Goal: Transaction & Acquisition: Purchase product/service

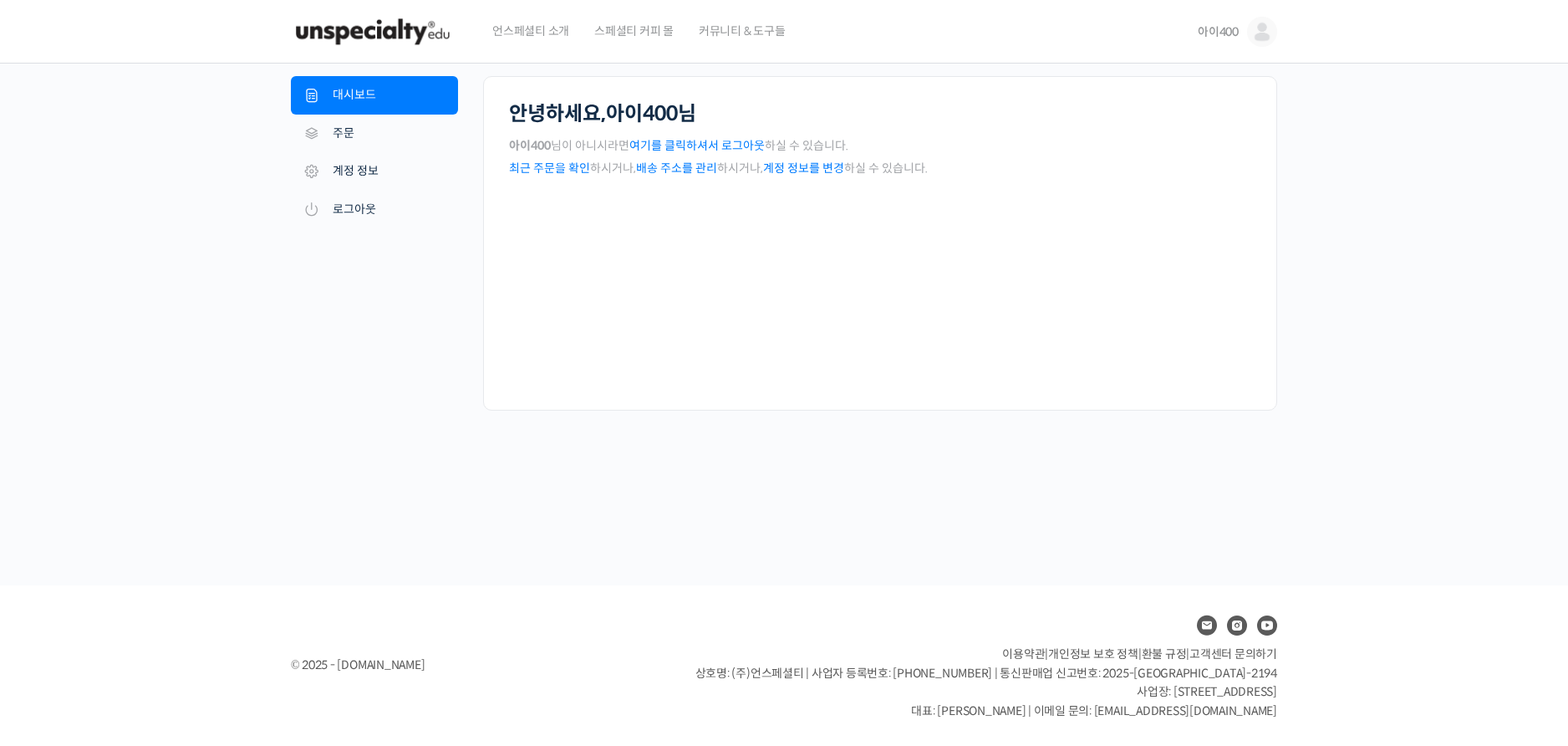
click at [624, 224] on div "안녕하세요, 아이400 님 아이400 님이 아니시라면 여기를 클릭하셔서 로그아웃 하실 수 있습니다. 최근 주문을 확인 하시거나, 배송 주소를 …" at bounding box center [880, 243] width 794 height 334
click at [365, 161] on link "계정 정보" at bounding box center [374, 171] width 167 height 38
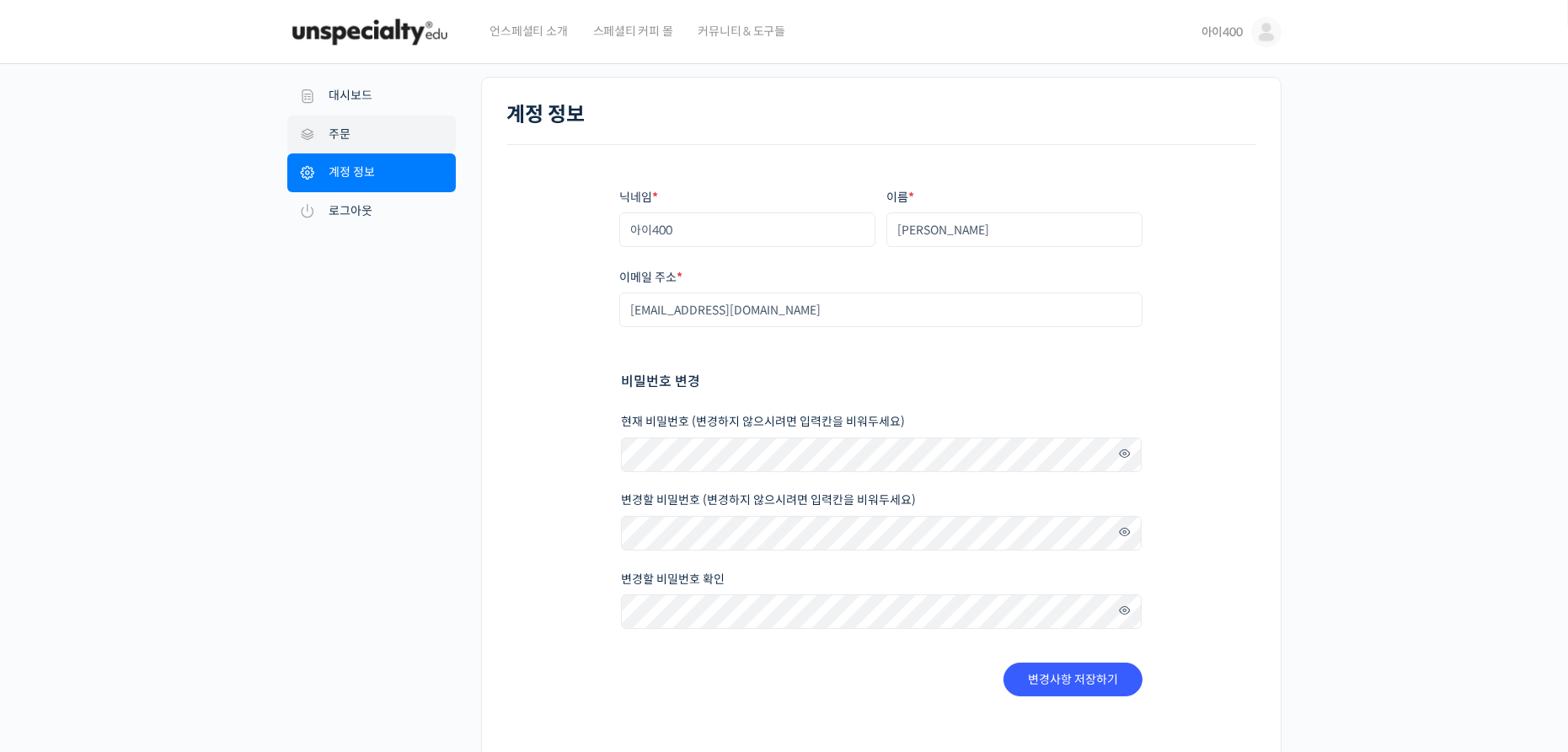
click at [363, 139] on link "주문" at bounding box center [371, 135] width 168 height 39
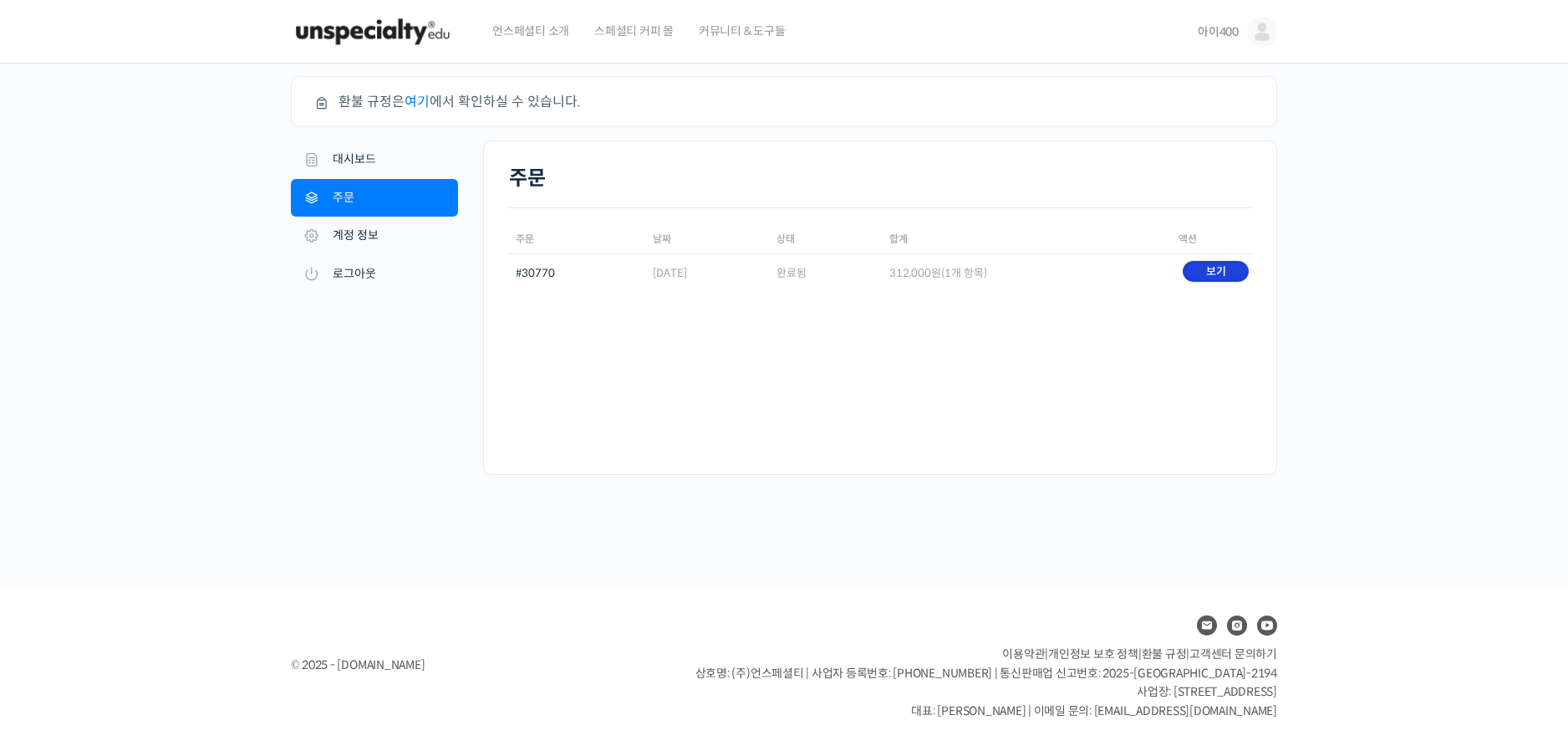
click at [1235, 268] on link "보기" at bounding box center [1216, 271] width 66 height 21
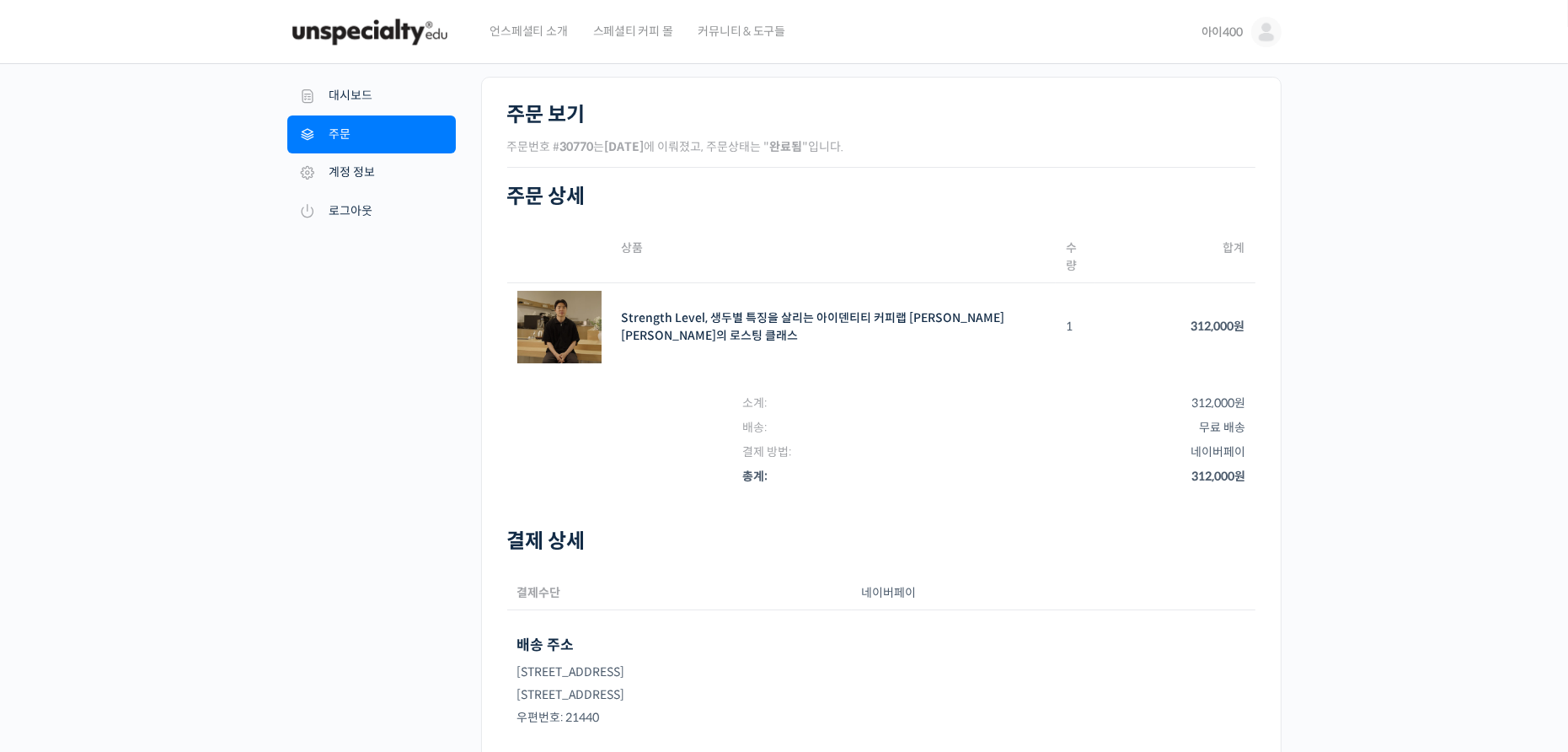
click at [749, 301] on td "Strength Level, 생두별 특징을 살리는 아이덴티티 커피랩 윤원균 대표의 로스팅 클래스 SKU: N/A" at bounding box center [834, 327] width 445 height 88
click at [756, 311] on link "Strength Level, 생두별 특징을 살리는 아이덴티티 커피랩 윤원균 대표의 로스팅 클래스" at bounding box center [813, 326] width 383 height 33
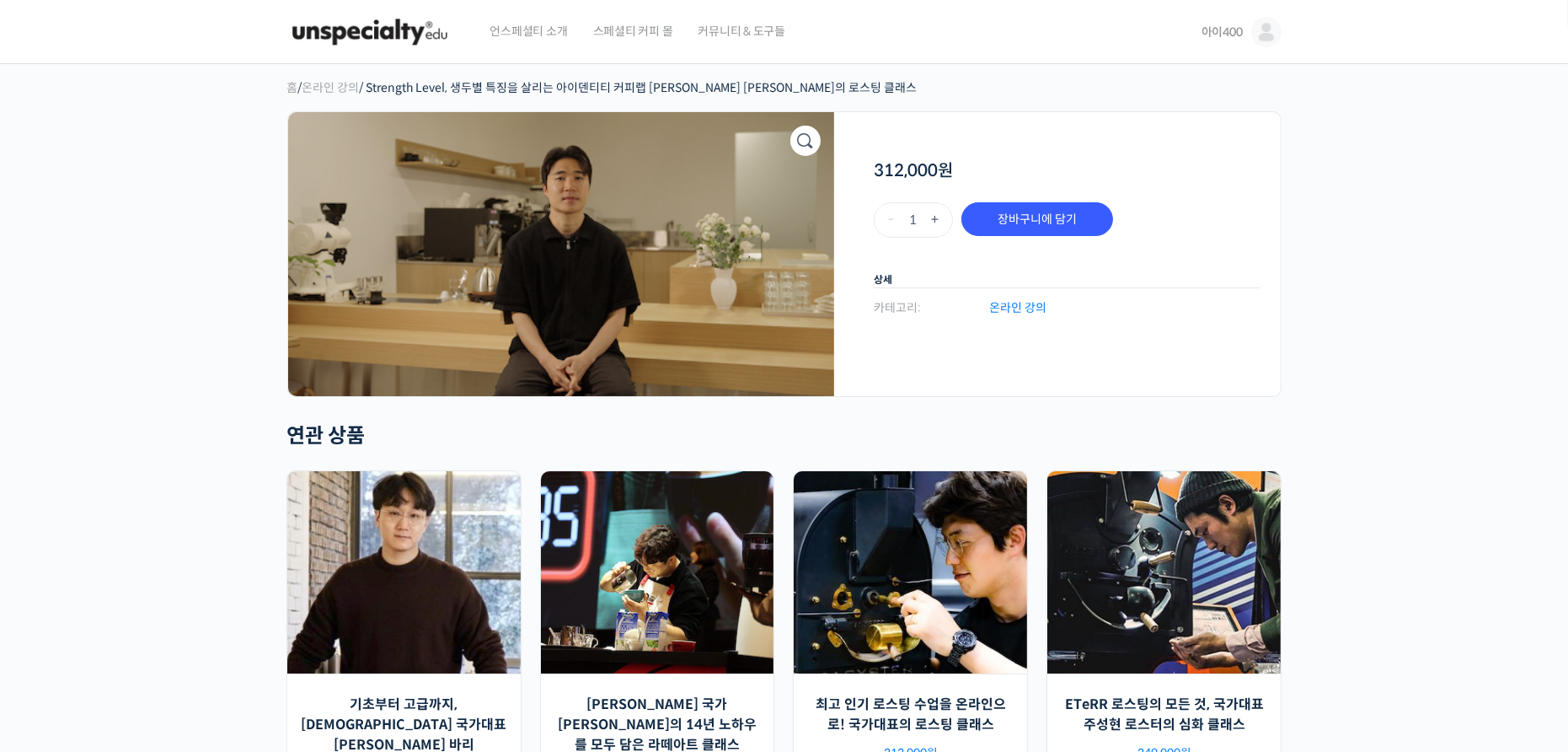
scroll to position [85, 0]
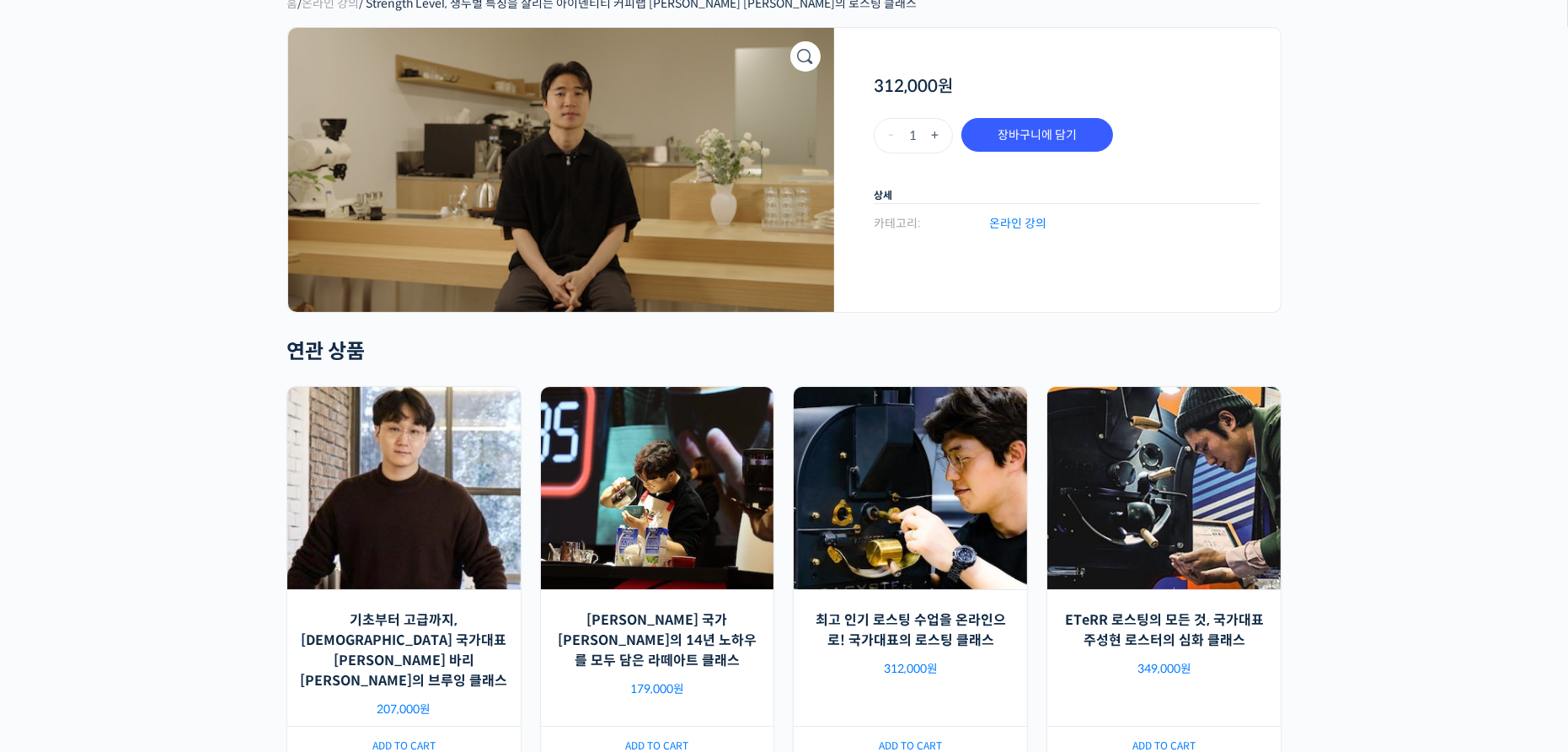
click at [713, 185] on img at bounding box center [561, 170] width 546 height 284
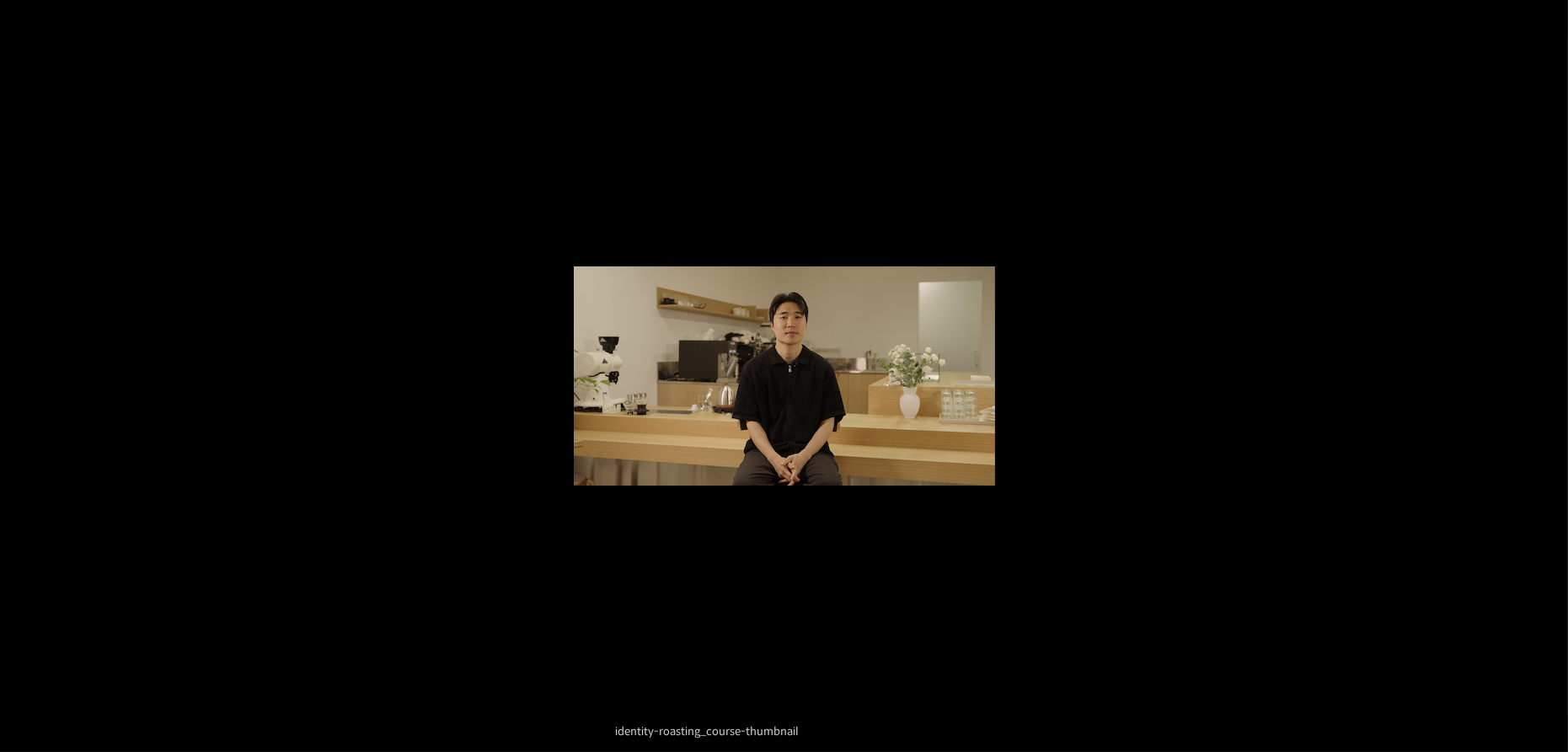
click at [725, 182] on div at bounding box center [784, 376] width 1568 height 752
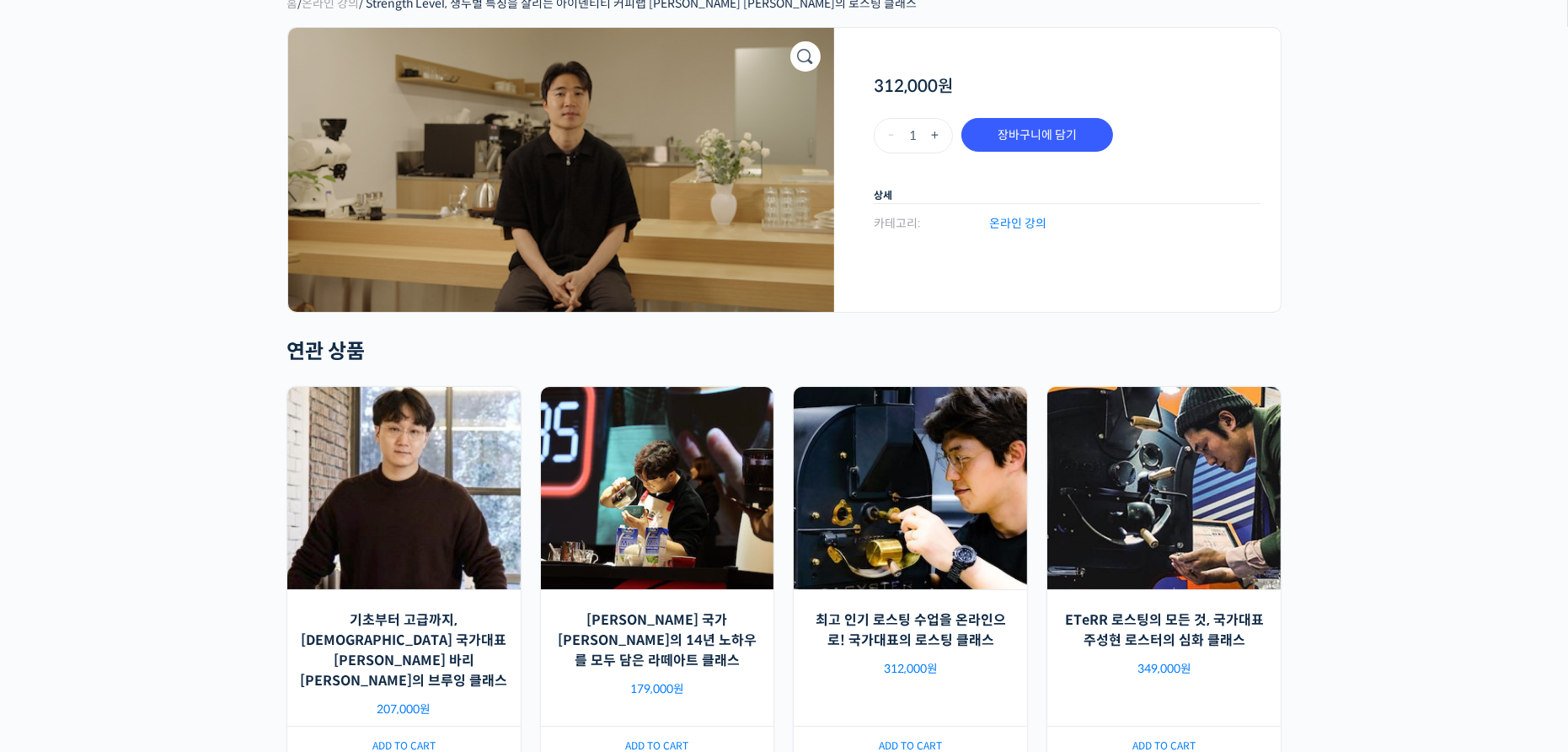
click at [1004, 233] on link "온라인 강의" at bounding box center [1017, 224] width 57 height 23
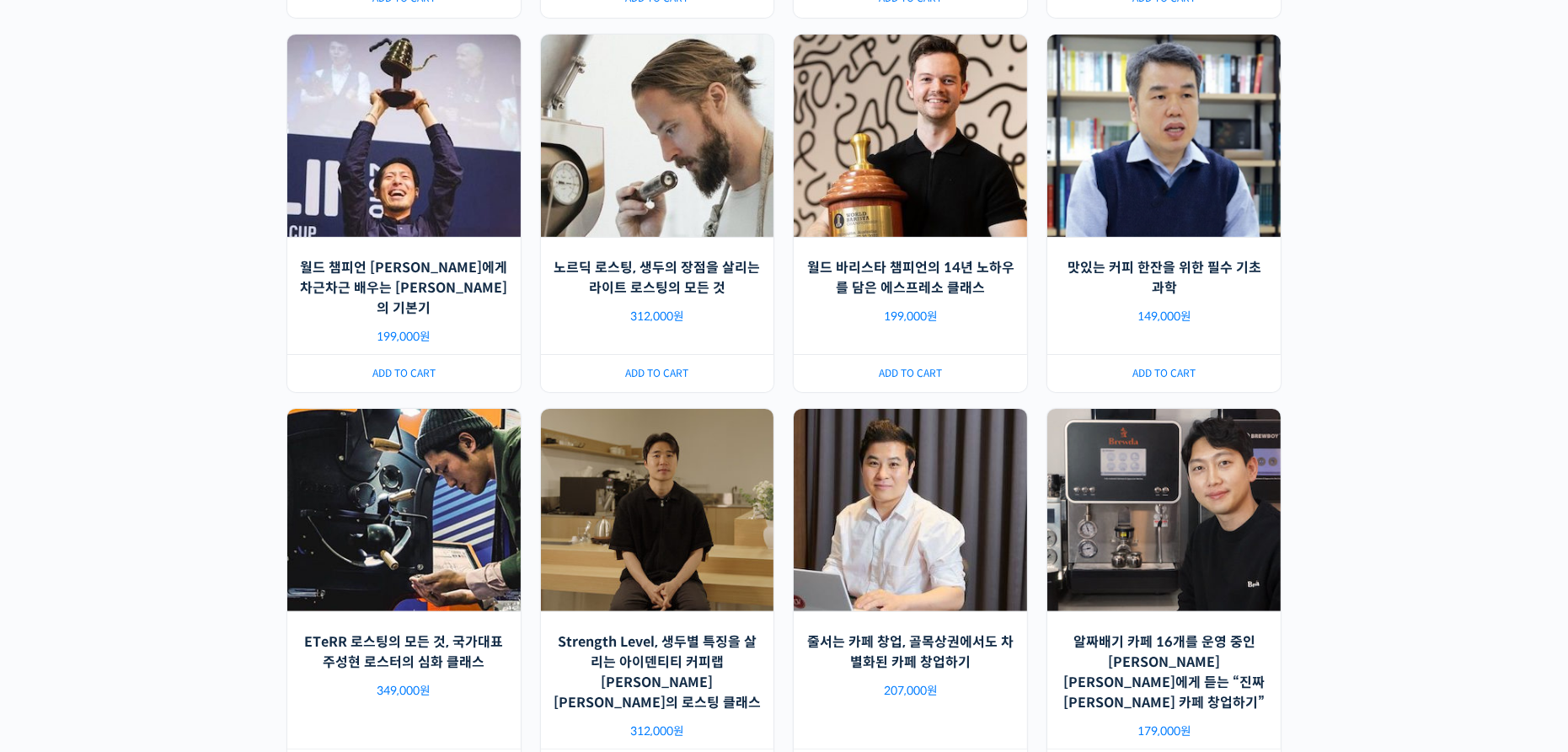
scroll to position [1011, 0]
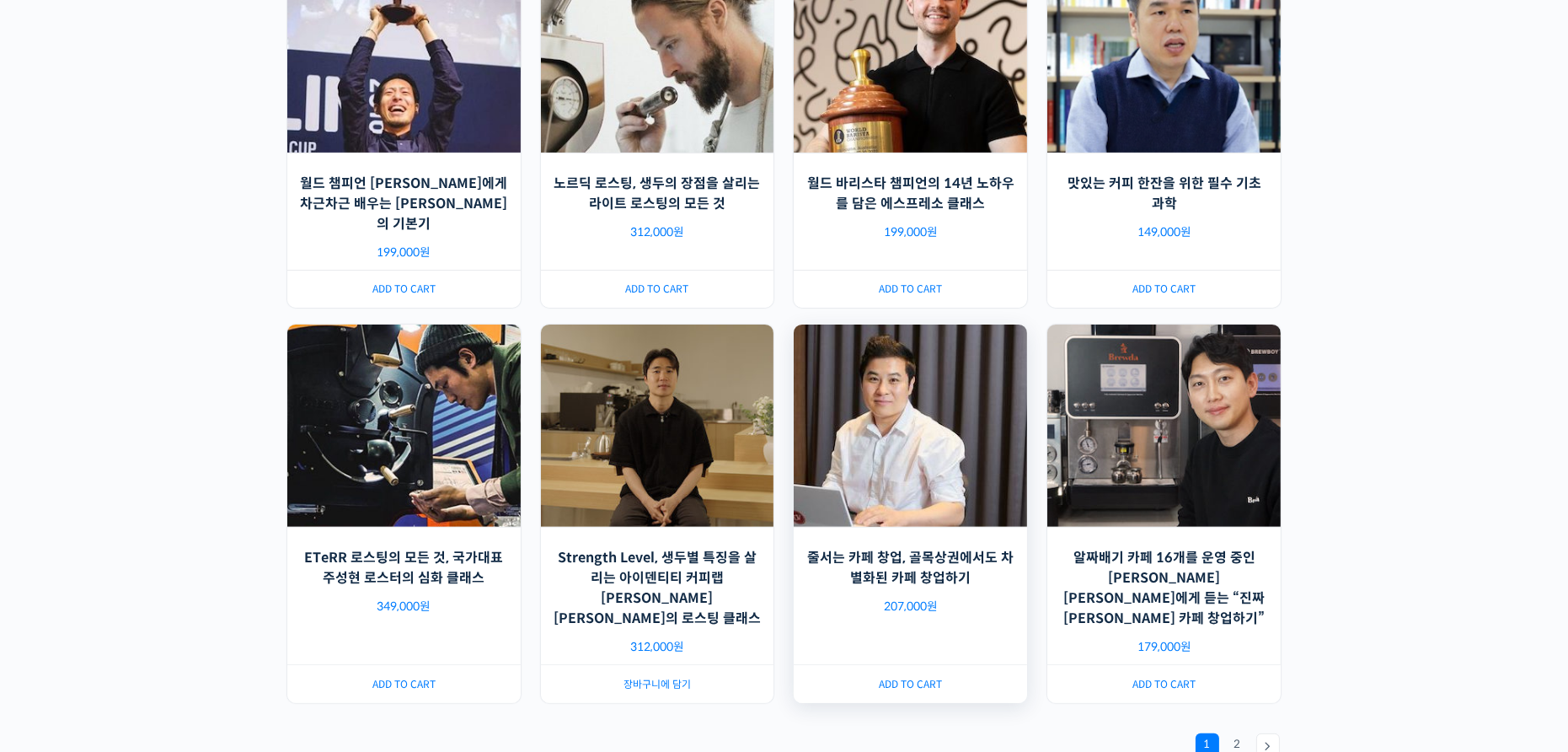
click at [940, 460] on img at bounding box center [910, 426] width 234 height 203
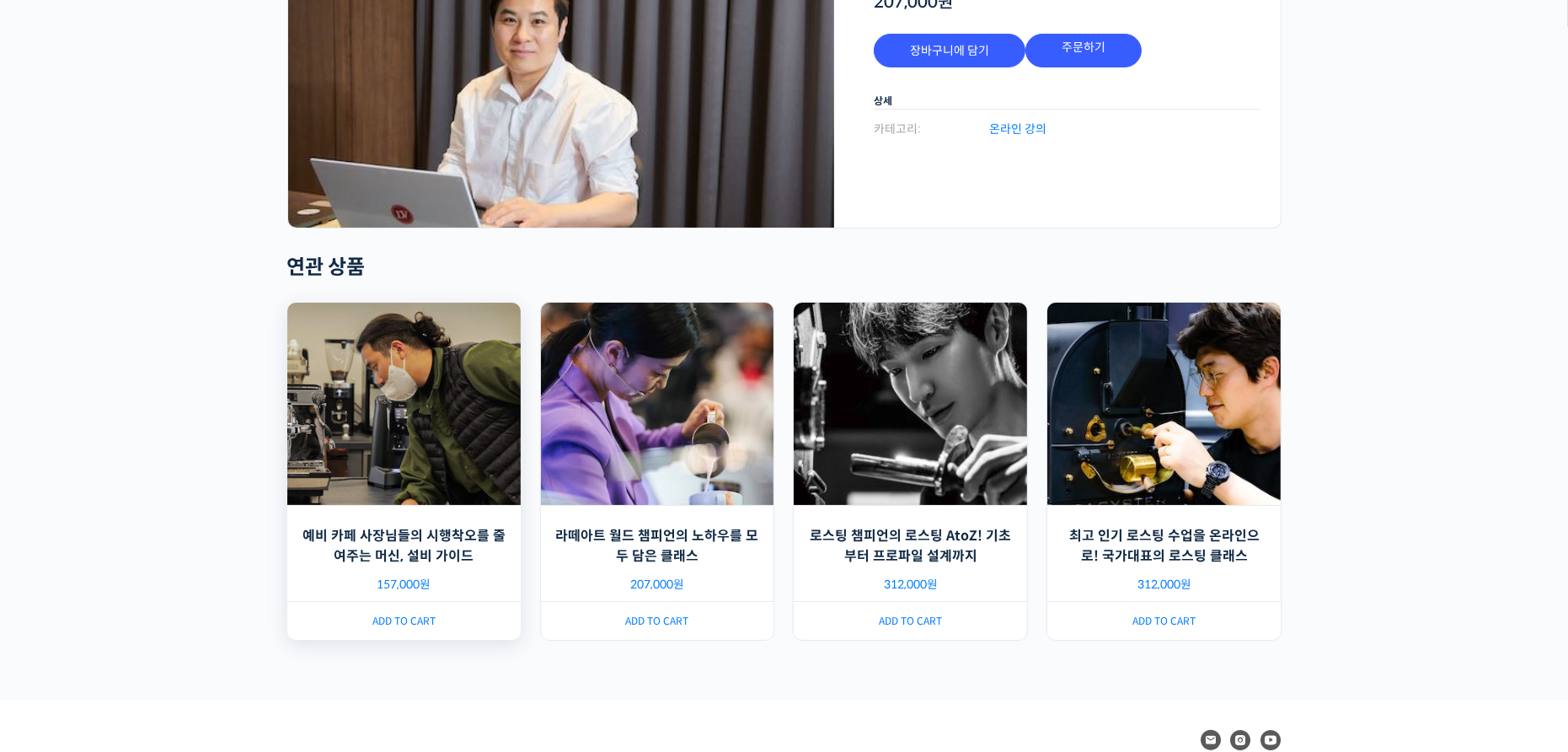
scroll to position [276, 0]
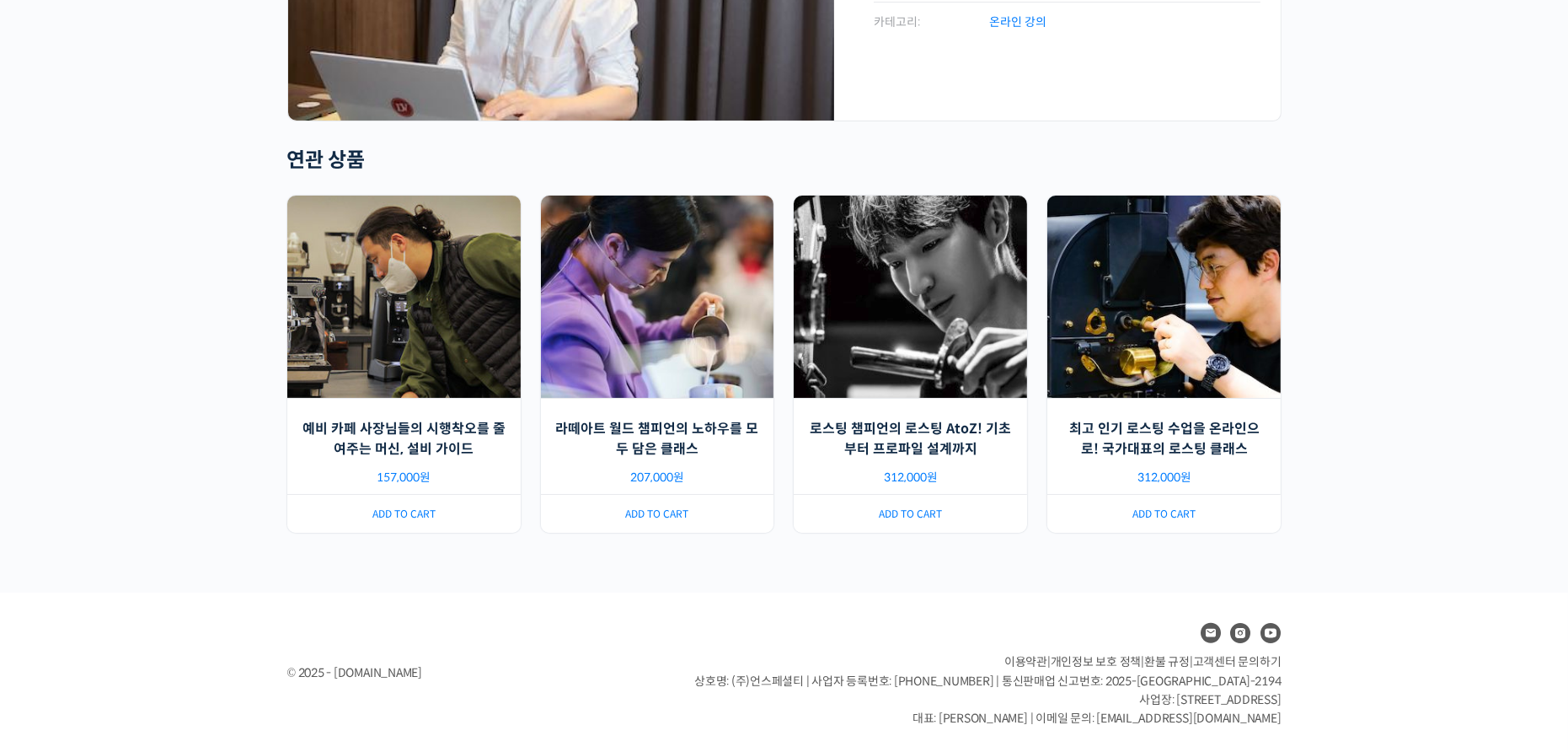
click at [243, 448] on div "홈 / 온라인 강의 / 줄서는 카페 창업, 골목상권에서도 차별화된 카페 창업하기 줄서는 카페 창업, 골목상권에서도 차별화된 카페 창업하기 20…" at bounding box center [784, 190] width 1568 height 804
click at [715, 629] on div "© 2025 - edu.unspecialty.com 이용약관 | 개인정보 보호 정책 | 환불 규정 | 고객센터 문의하기 상호명: (주)언스페셜…" at bounding box center [784, 673] width 1011 height 110
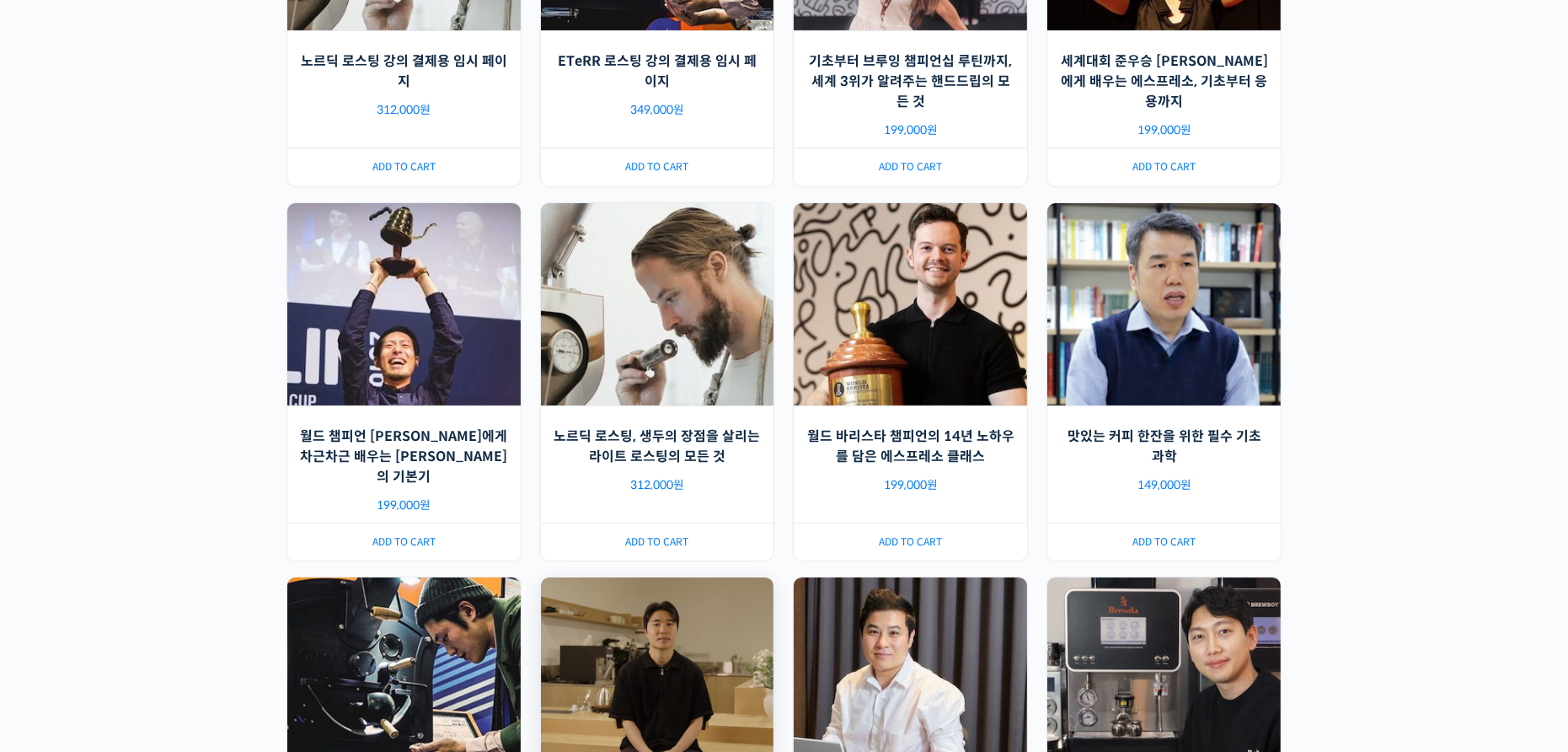
scroll to position [1164, 0]
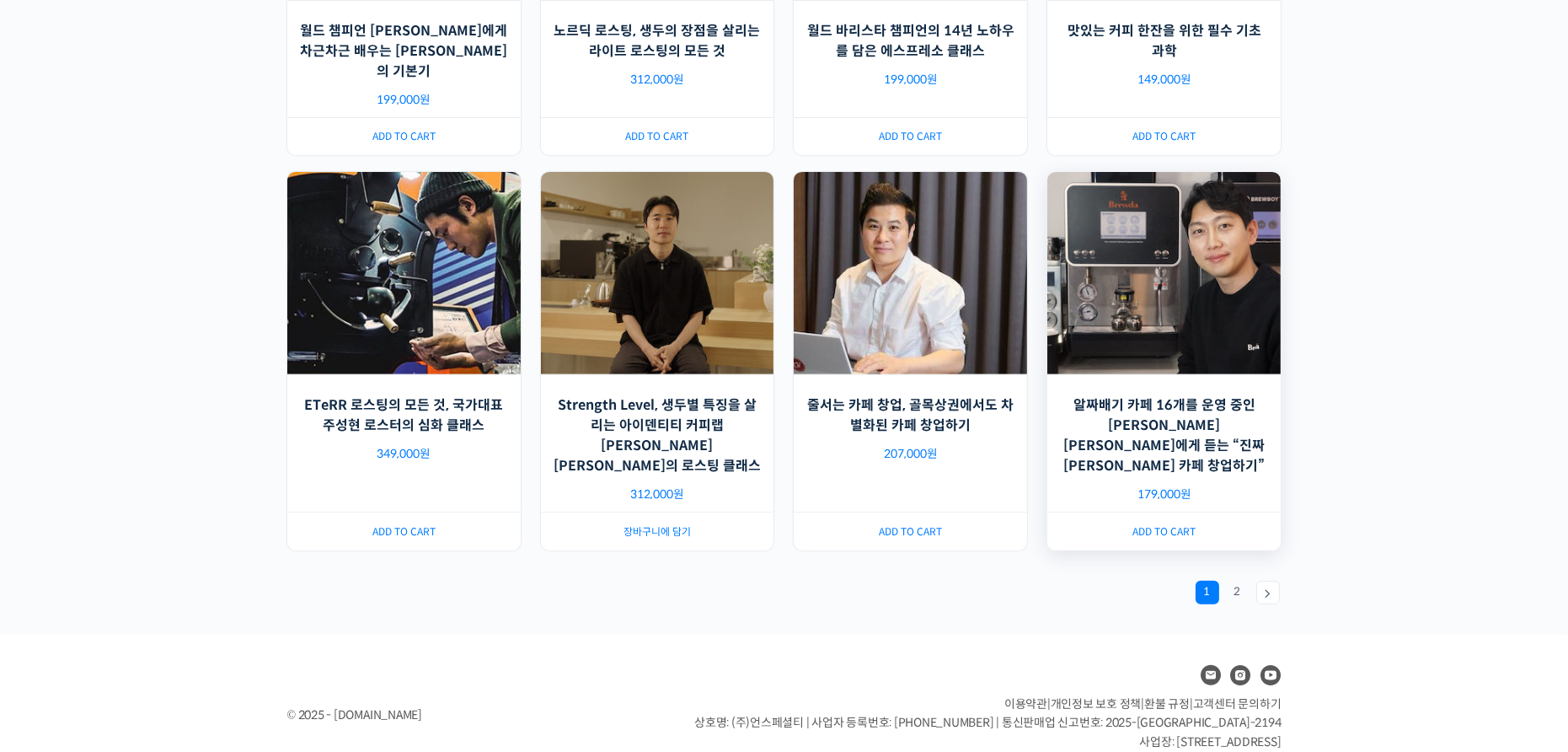
click at [1246, 389] on h2 "알짜배기 카페 16개를 운영 중인 [PERSON_NAME] [PERSON_NAME]에게 듣는 “진짜 [PERSON_NAME] 카페 창업하기”" at bounding box center [1163, 436] width 234 height 94
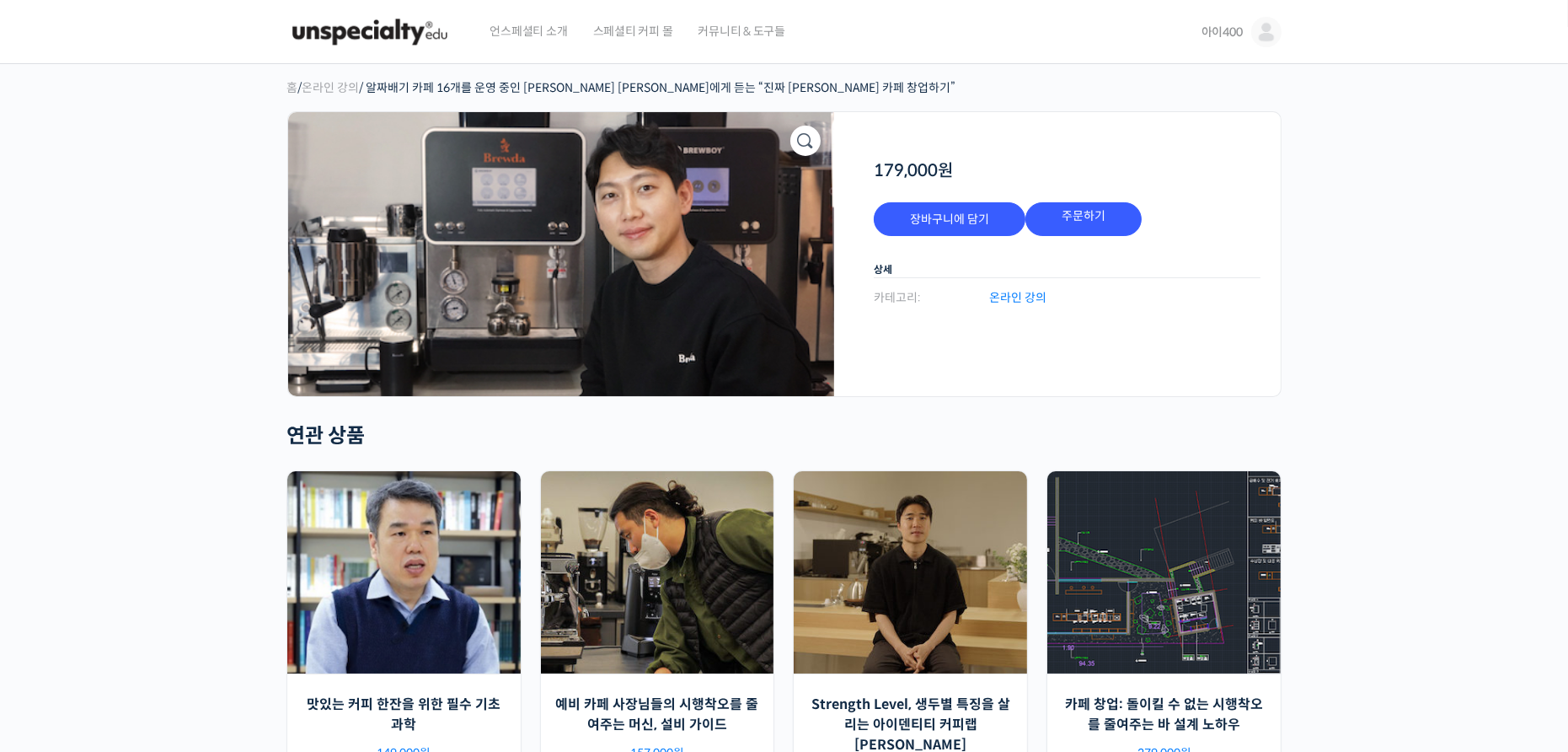
click at [722, 232] on img at bounding box center [561, 254] width 546 height 284
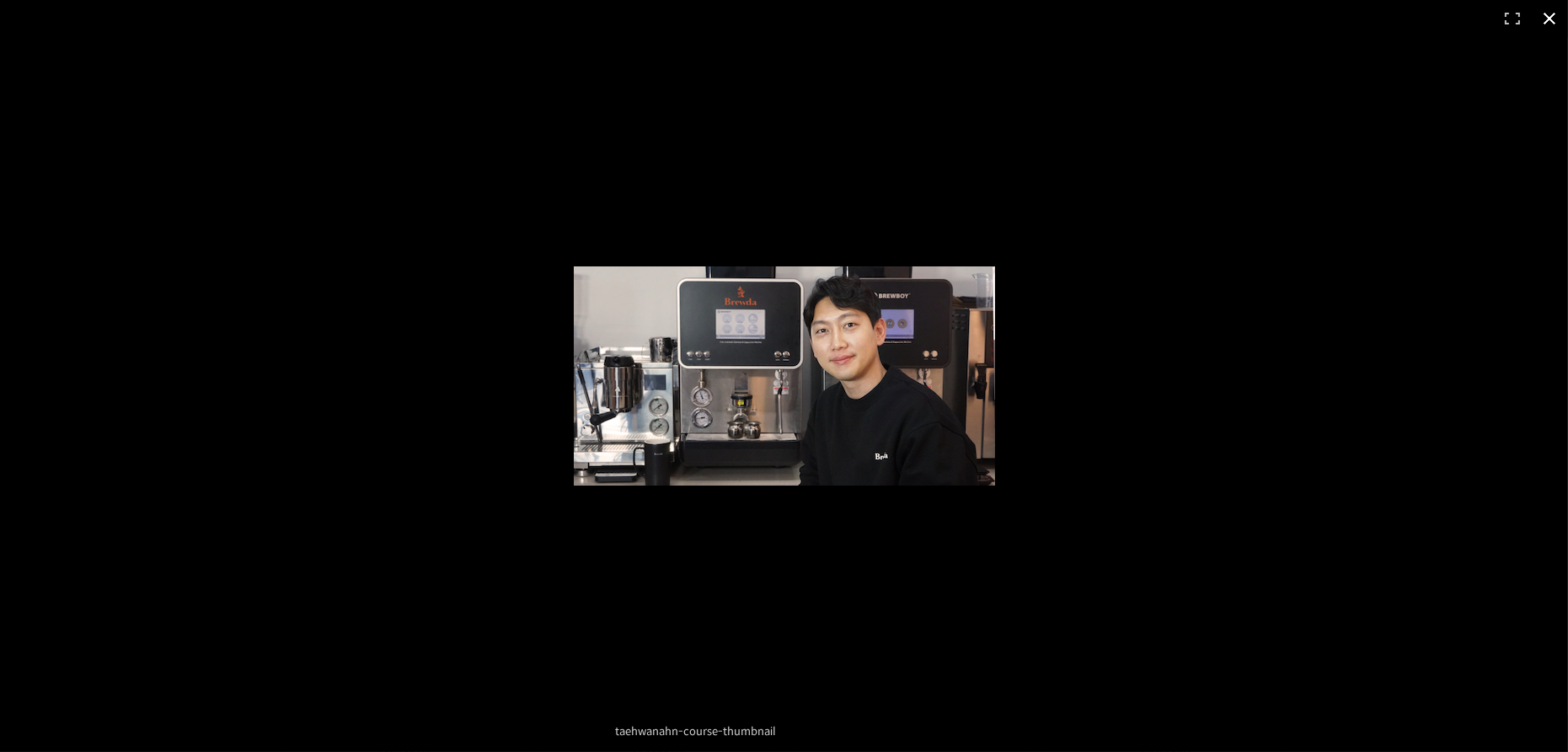
click at [718, 234] on div at bounding box center [784, 376] width 1568 height 752
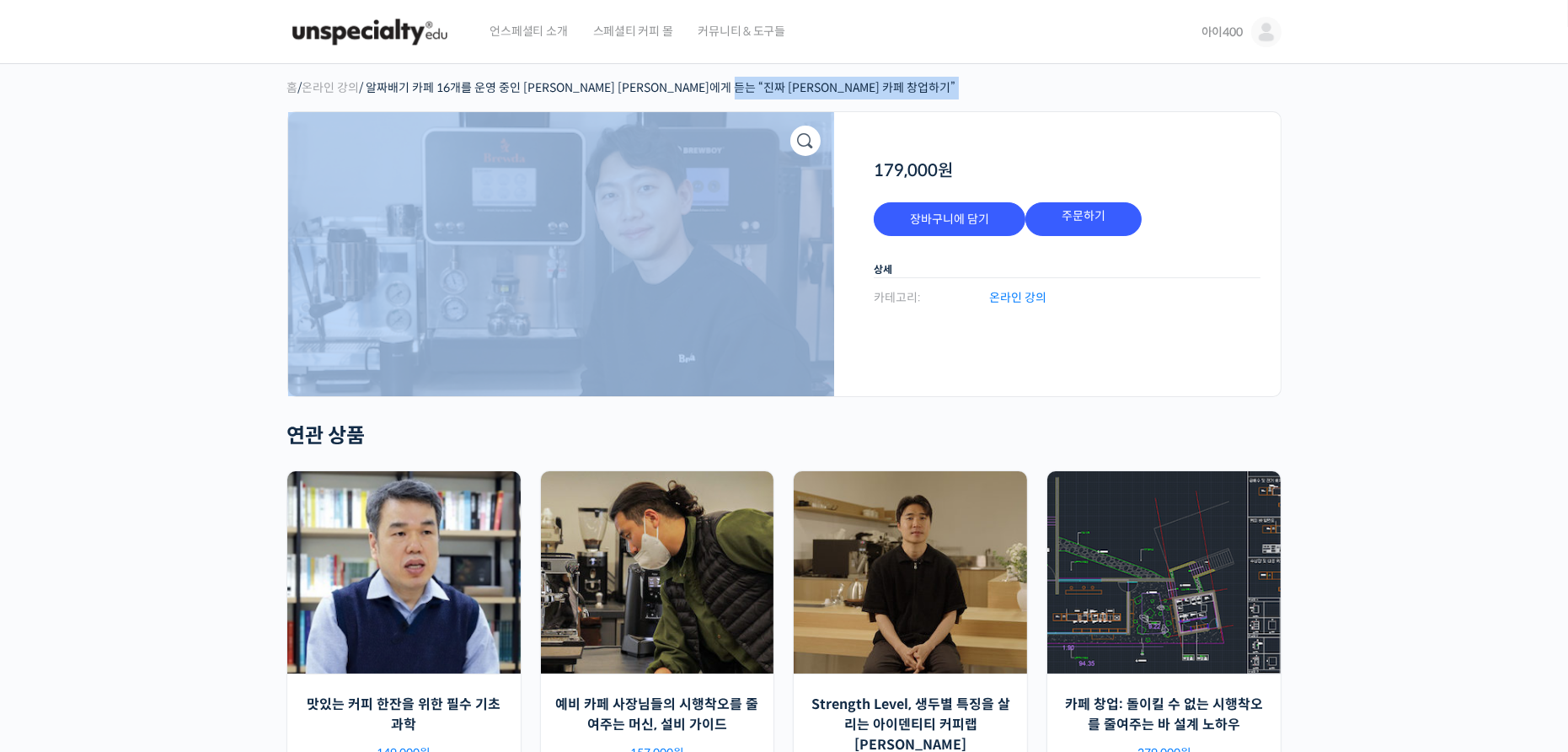
drag, startPoint x: 850, startPoint y: 88, endPoint x: 435, endPoint y: 101, distance: 415.2
click at [435, 101] on main "홈 / 온라인 강의 / 알짜배기 카페 16개를 운영 중인 안태환 대표에게 듣는 “진짜 돈 버는 카페 창업하기” 알짜배기 카페 16개를 운영 중…" at bounding box center [784, 478] width 994 height 802
click at [854, 75] on div "홈 / 온라인 강의 / 알짜배기 카페 16개를 운영 중인 안태환 대표에게 듣는 “진짜 돈 버는 카페 창업하기” 알짜배기 카페 16개를 운영 중…" at bounding box center [784, 487] width 1011 height 845
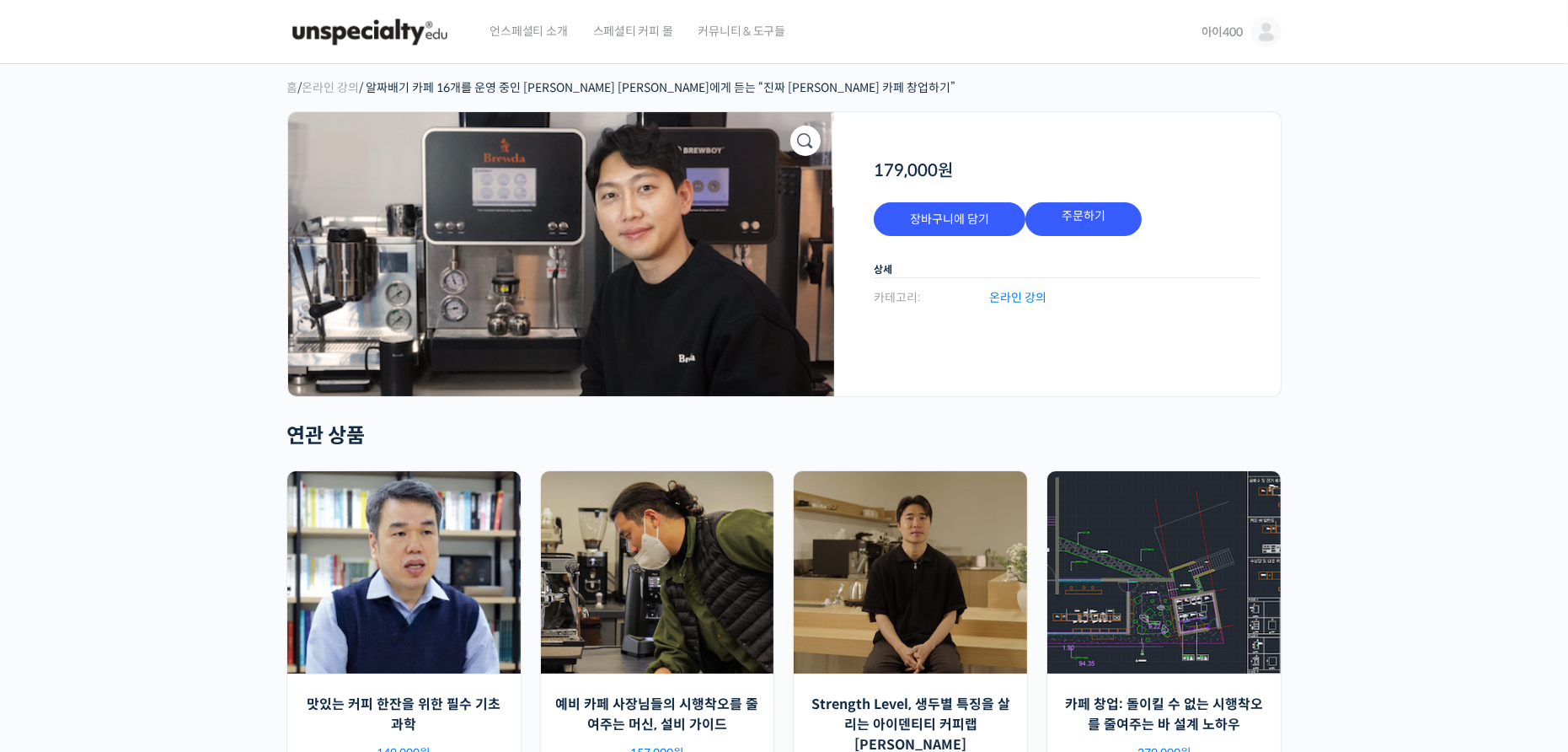
click at [1045, 297] on link "온라인 강의" at bounding box center [1017, 298] width 57 height 23
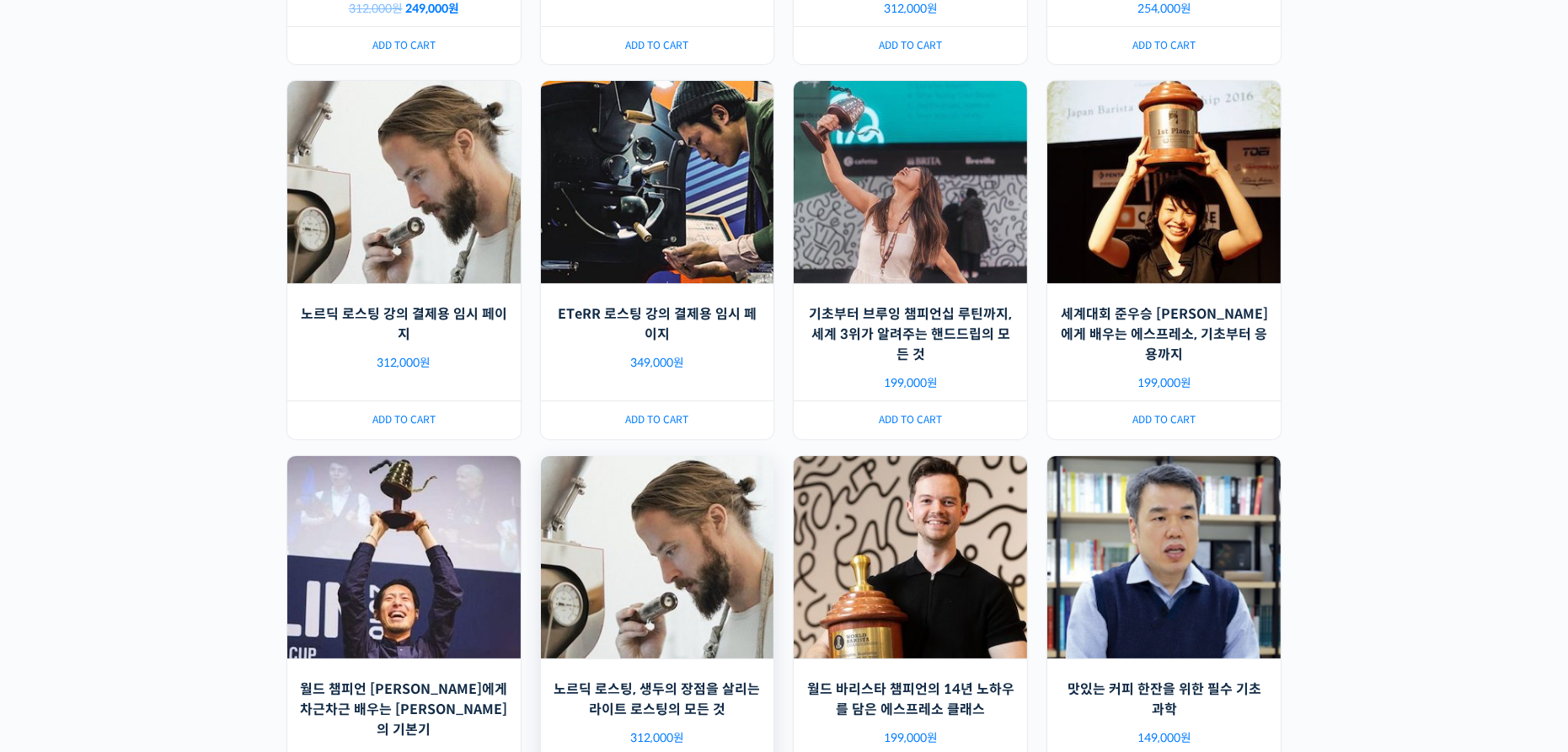
scroll to position [843, 0]
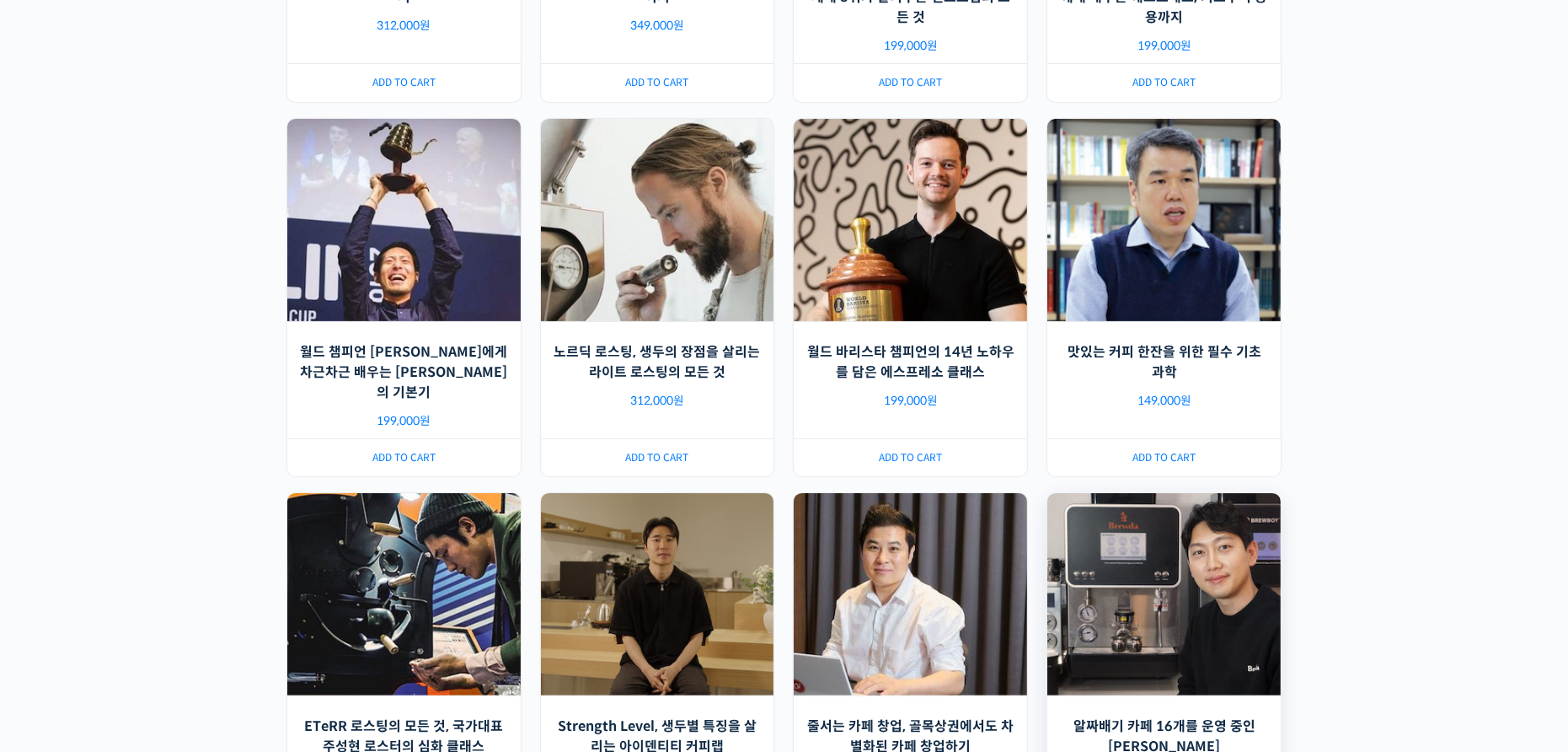
click at [1186, 560] on img at bounding box center [1163, 594] width 234 height 203
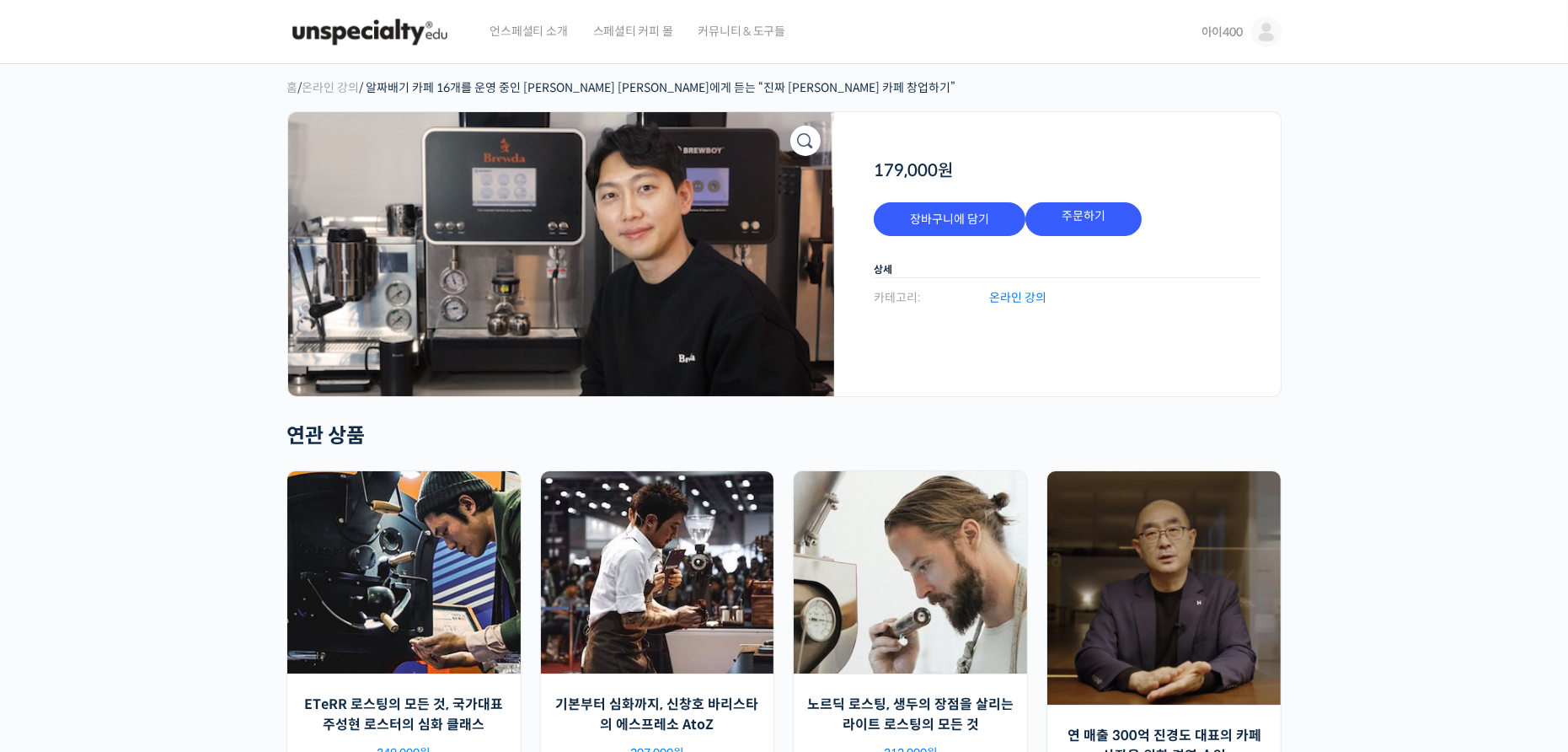
click at [901, 174] on bdi "179,000 원" at bounding box center [913, 171] width 79 height 21
click at [1074, 224] on link "주문하기" at bounding box center [1083, 219] width 116 height 34
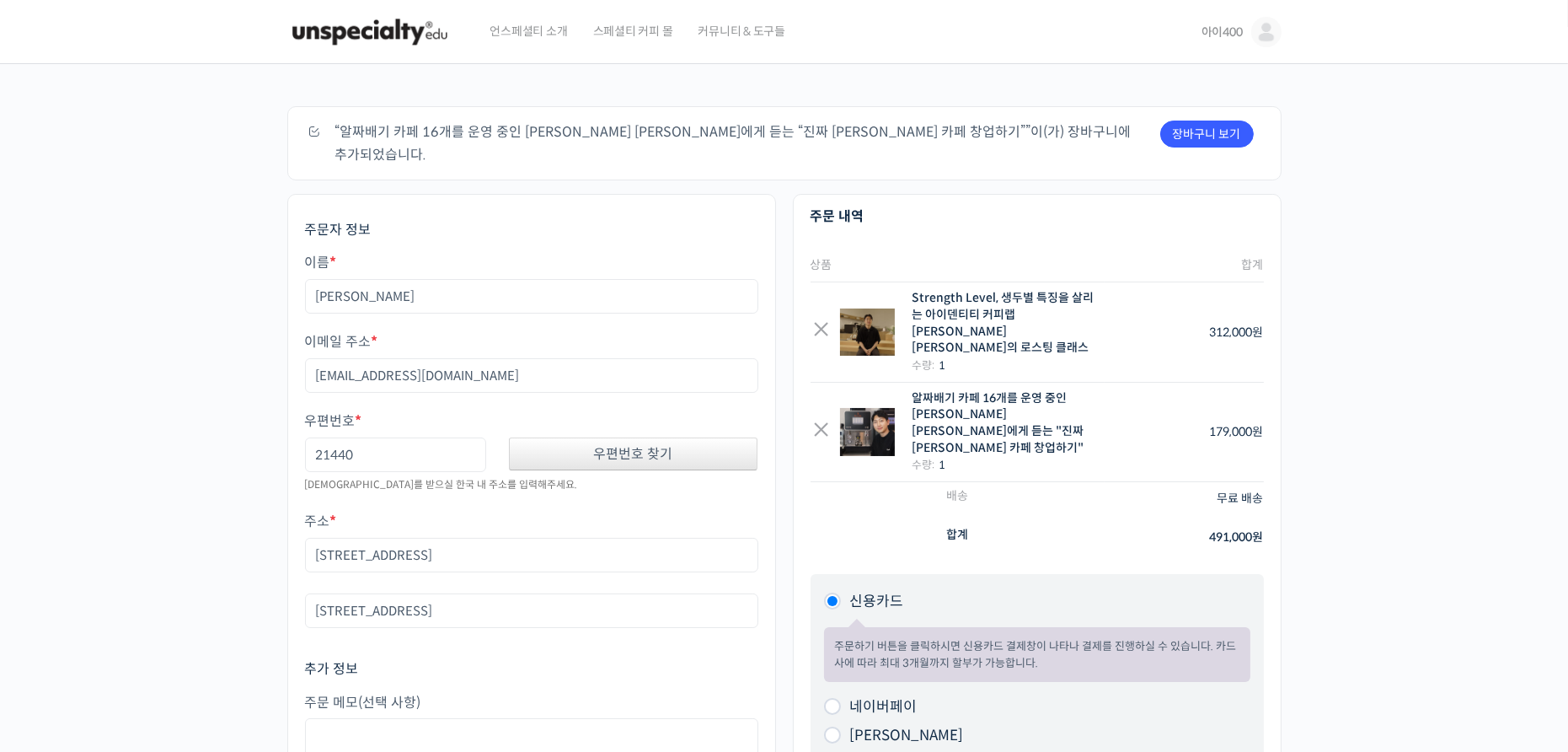
click at [382, 43] on img at bounding box center [369, 32] width 165 height 50
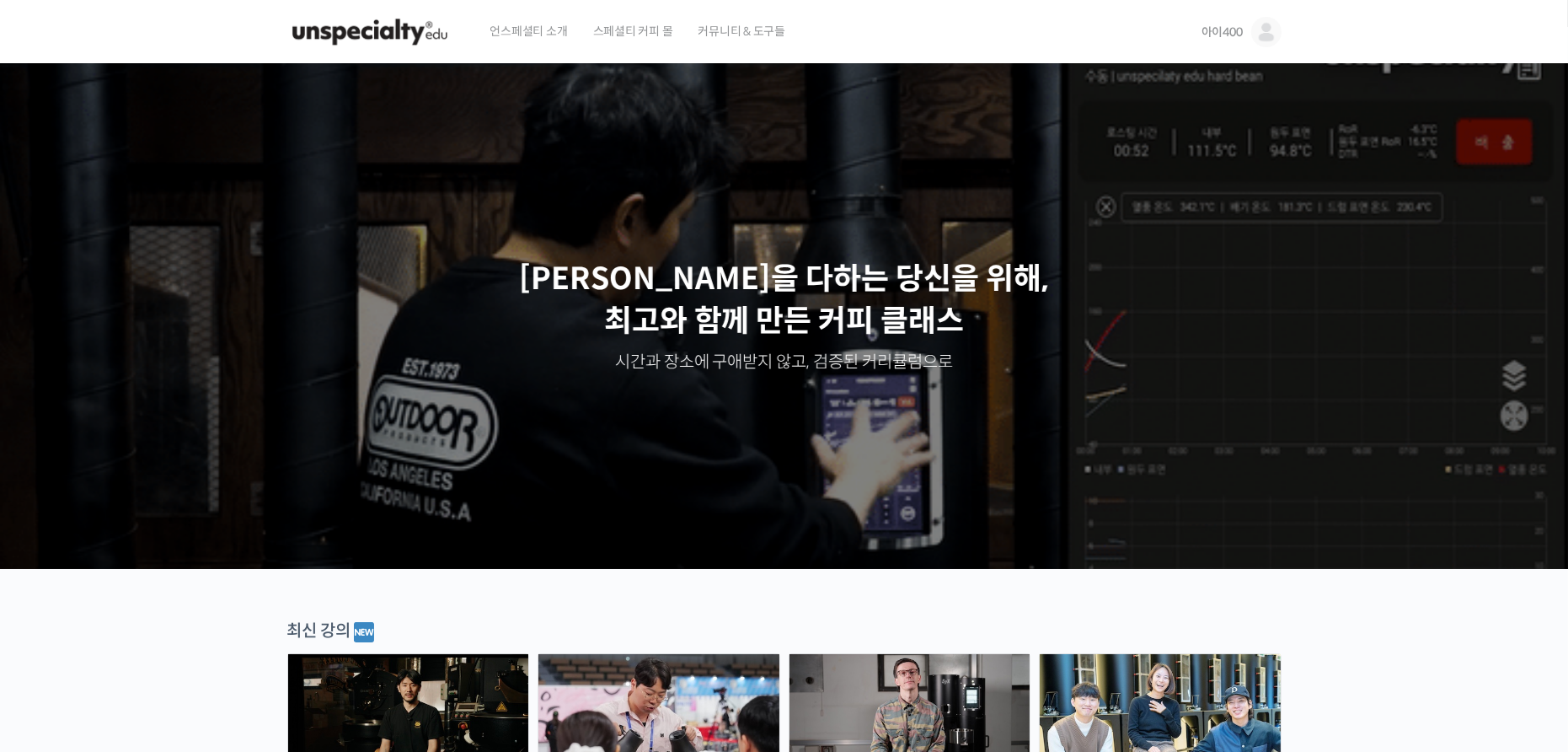
click at [527, 38] on span "언스페셜티 소개" at bounding box center [529, 31] width 78 height 64
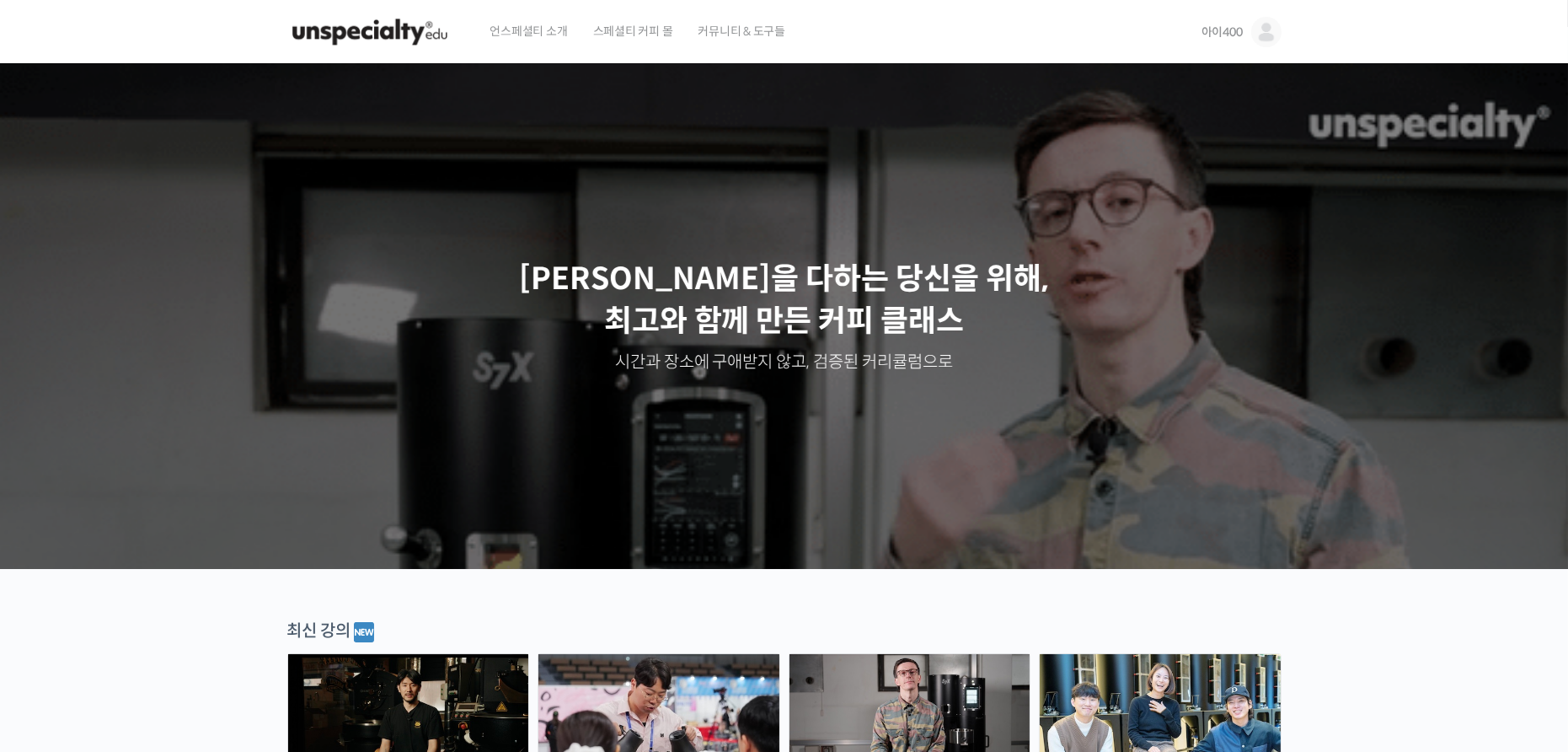
click at [1230, 37] on span "아이400" at bounding box center [1222, 32] width 41 height 15
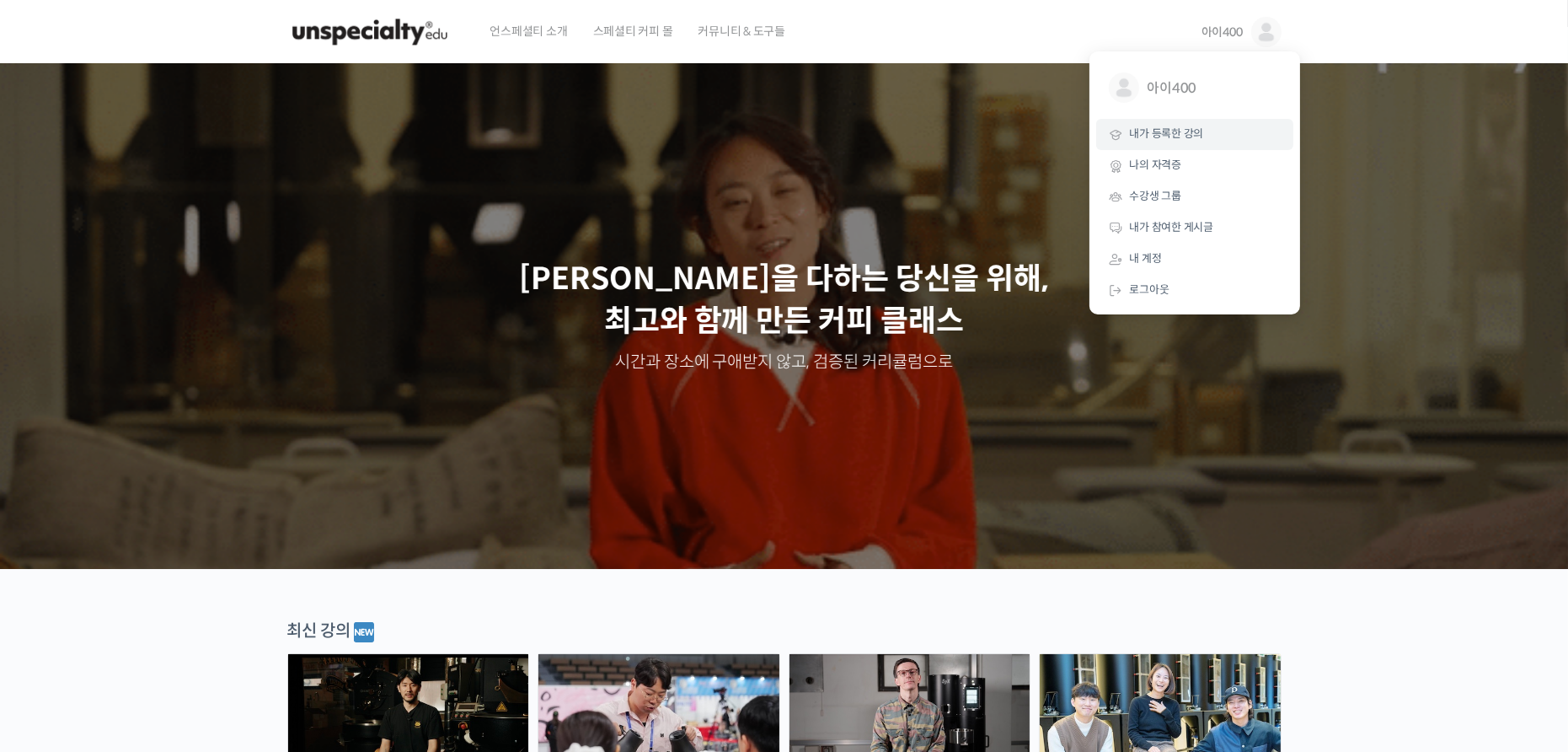
click at [1208, 145] on link "내가 등록한 강의" at bounding box center [1195, 134] width 197 height 31
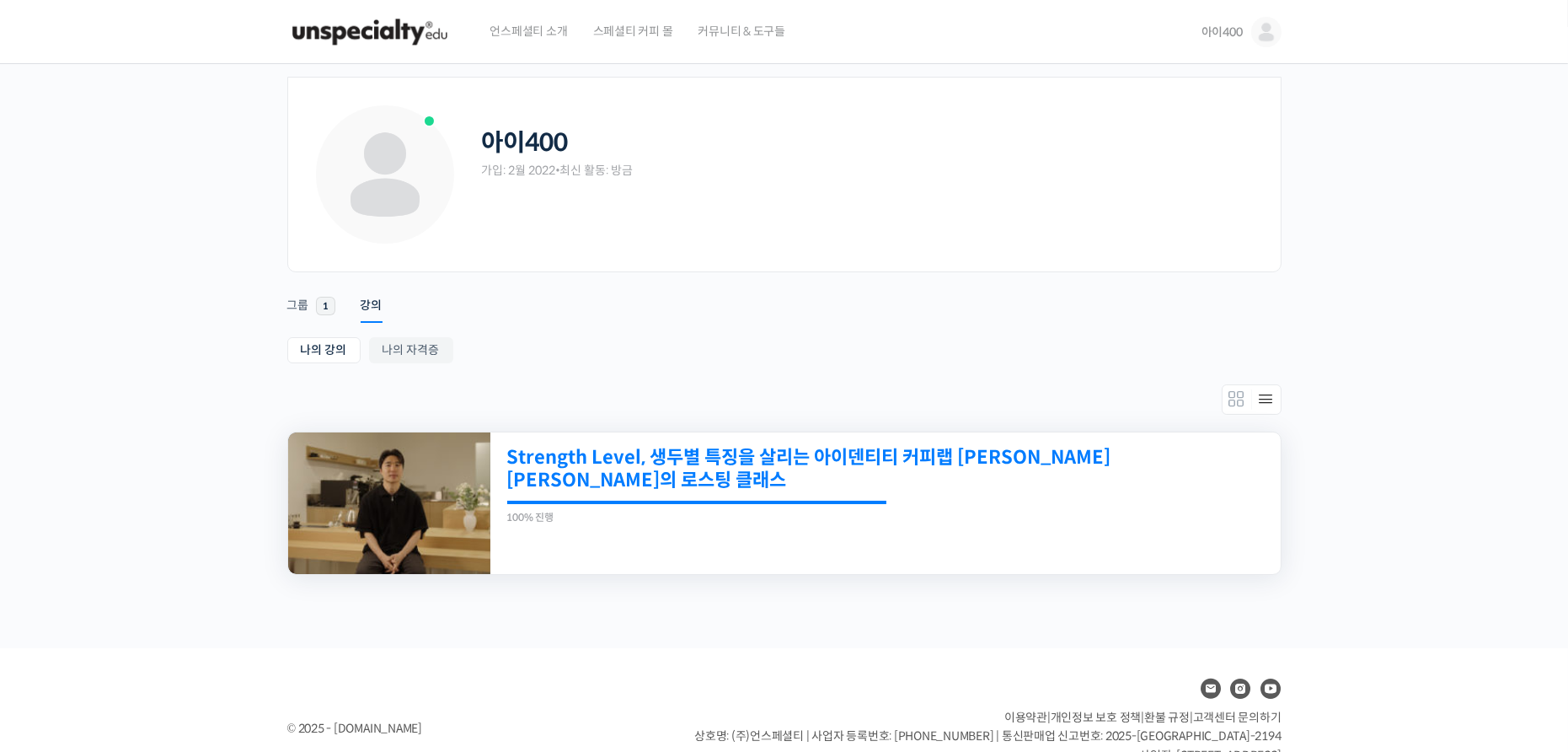
click at [582, 451] on link "Strength Level, 생두별 특징을 살리는 아이덴티티 커피랩 [PERSON_NAME] [PERSON_NAME]의 로스팅 클래스" at bounding box center [809, 469] width 605 height 47
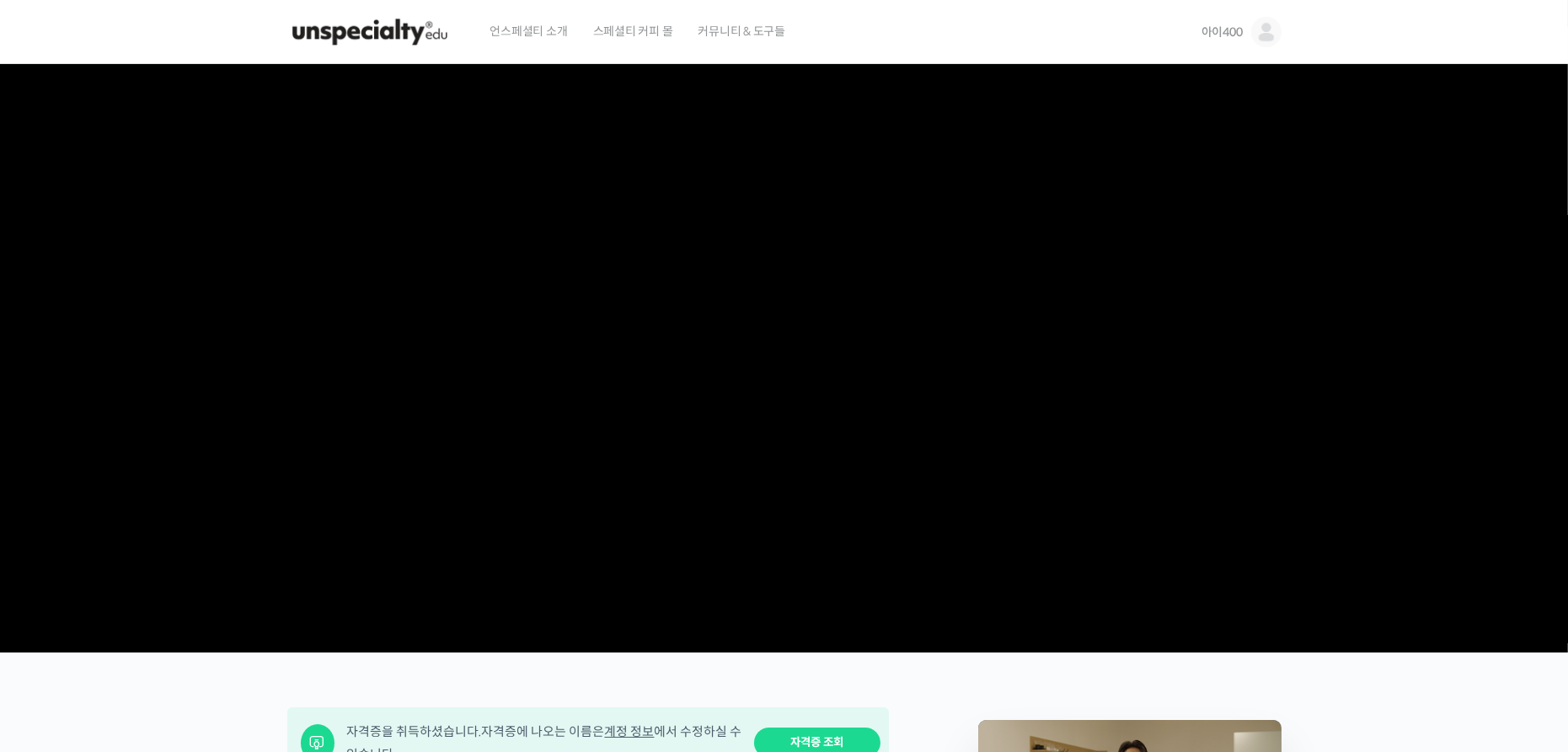
click at [459, 302] on video at bounding box center [784, 355] width 994 height 582
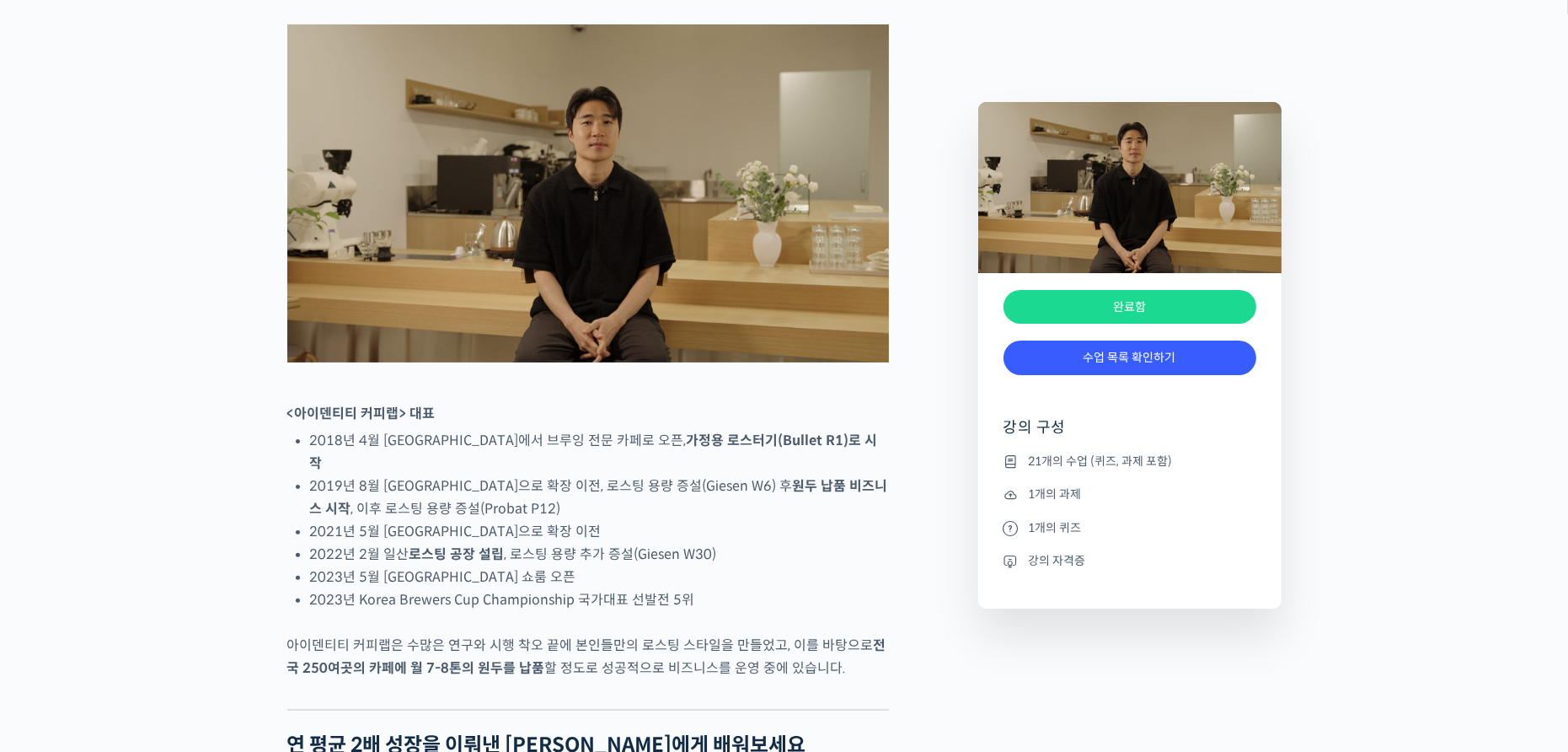
scroll to position [590, 0]
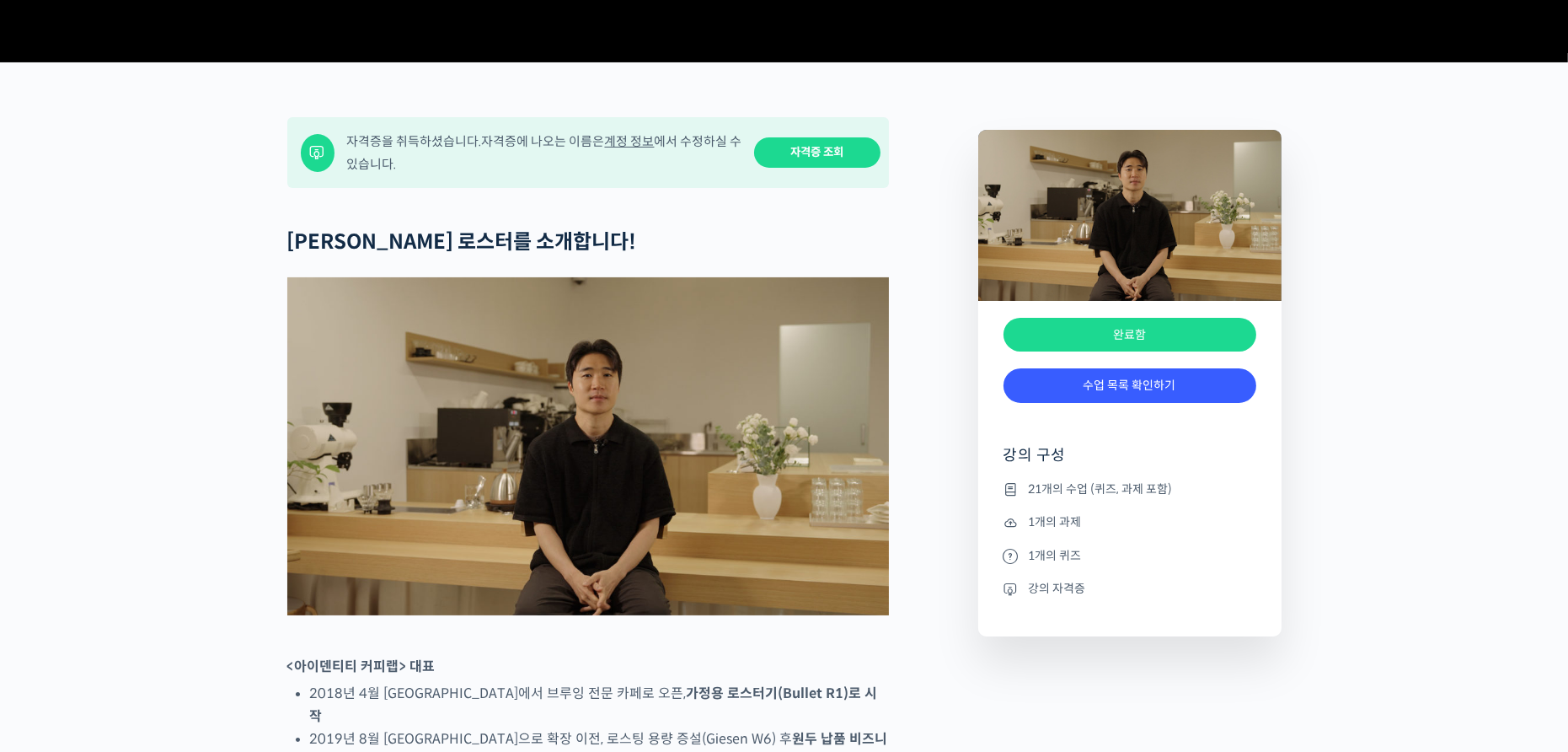
click at [833, 168] on link "자격증 조회" at bounding box center [816, 153] width 126 height 31
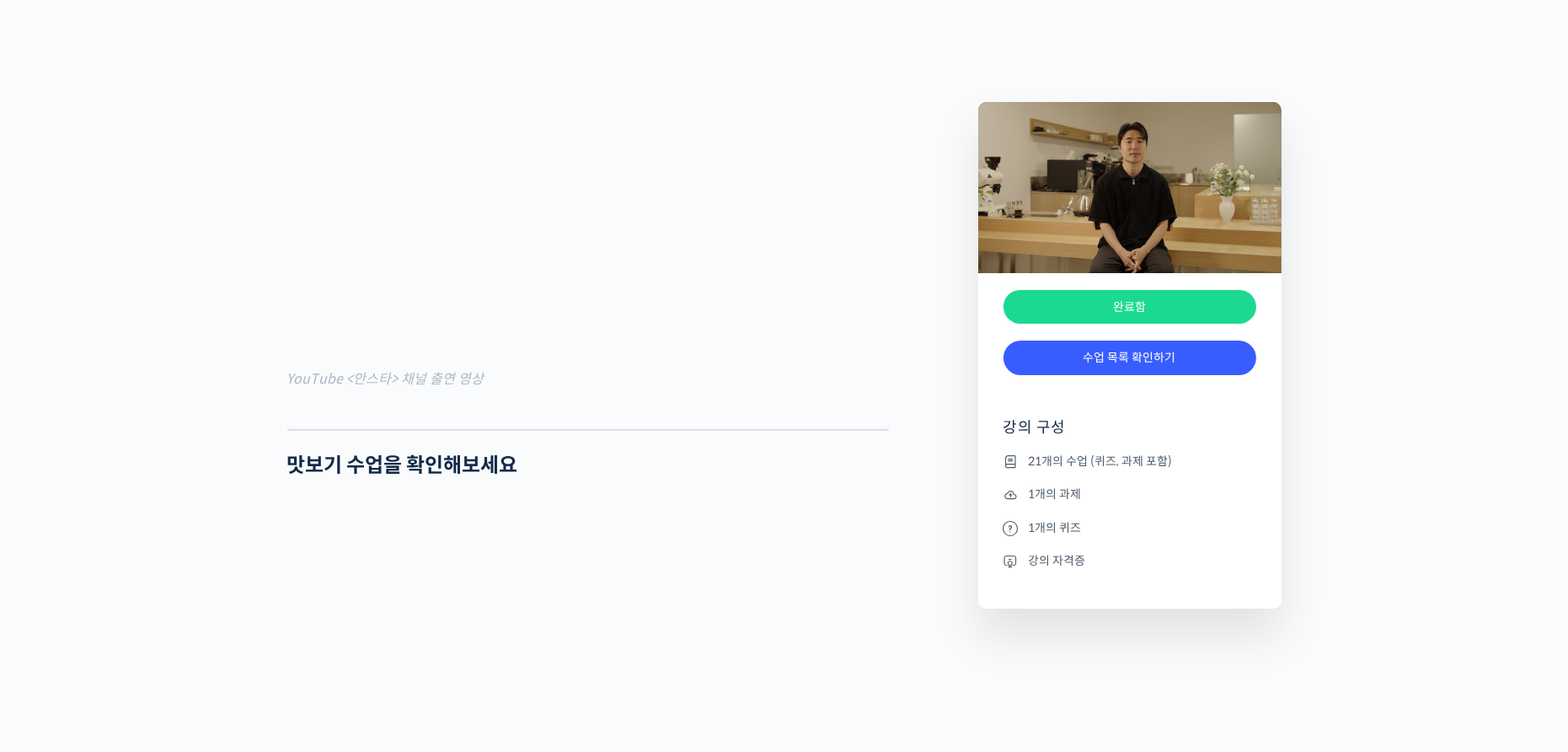
scroll to position [1433, 0]
